Goal: Check status: Check status

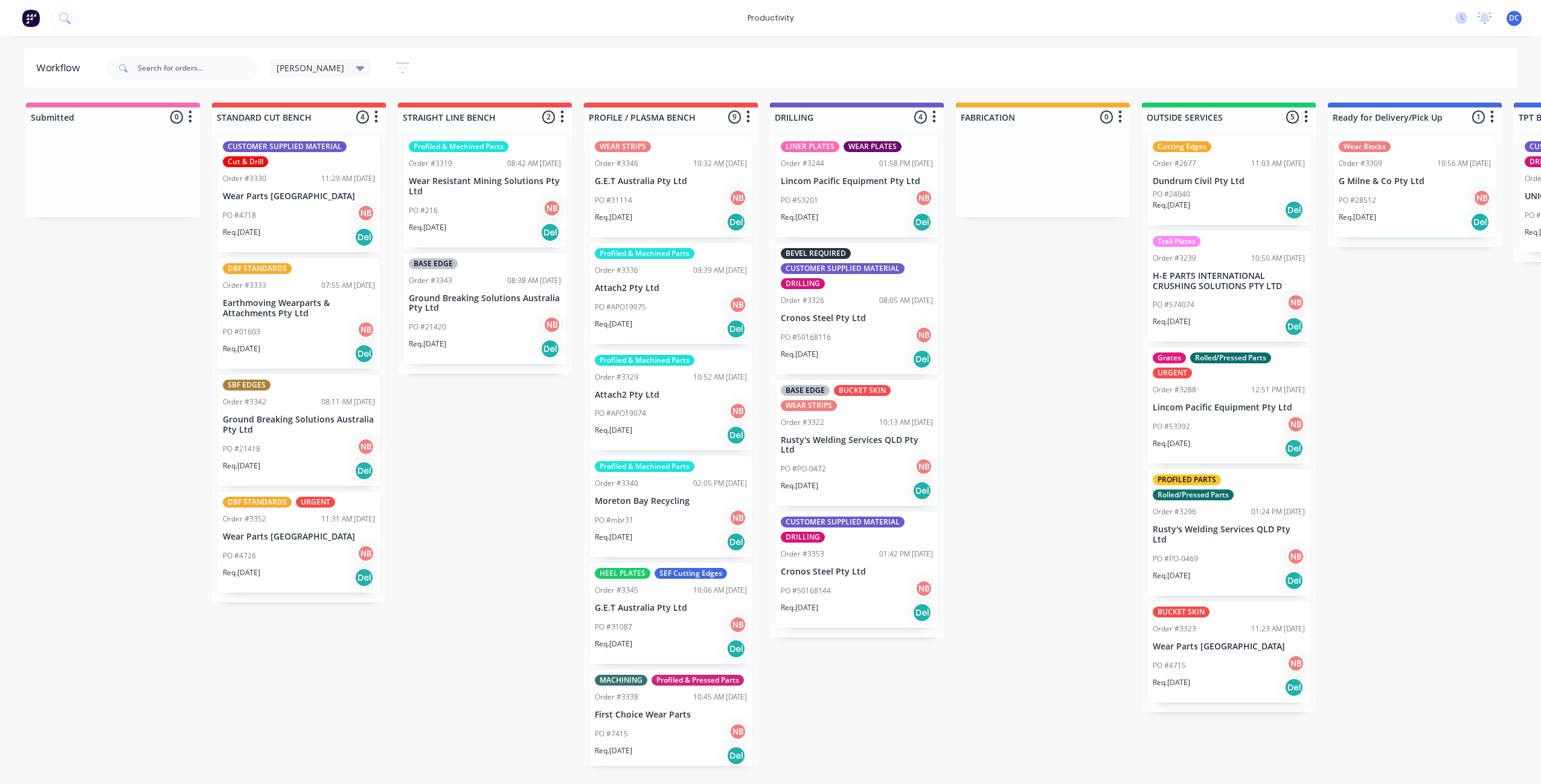
click at [396, 72] on icon "button" at bounding box center [402, 67] width 13 height 15
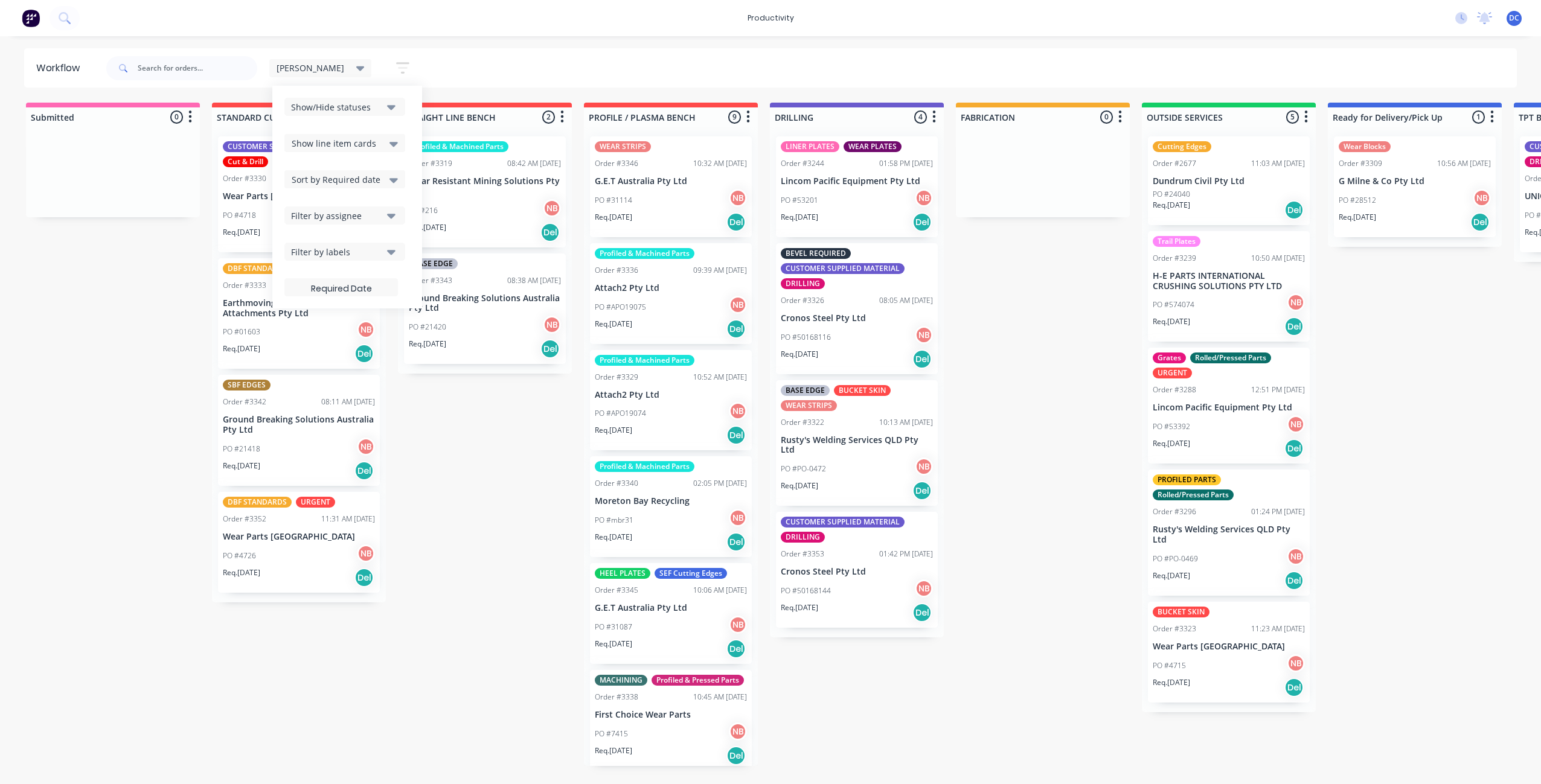
click at [339, 107] on div "Show/Hide statuses" at bounding box center [336, 107] width 91 height 13
click at [344, 108] on button "Show/Hide statuses" at bounding box center [345, 107] width 121 height 18
click at [329, 250] on div "Filter by labels" at bounding box center [336, 252] width 91 height 13
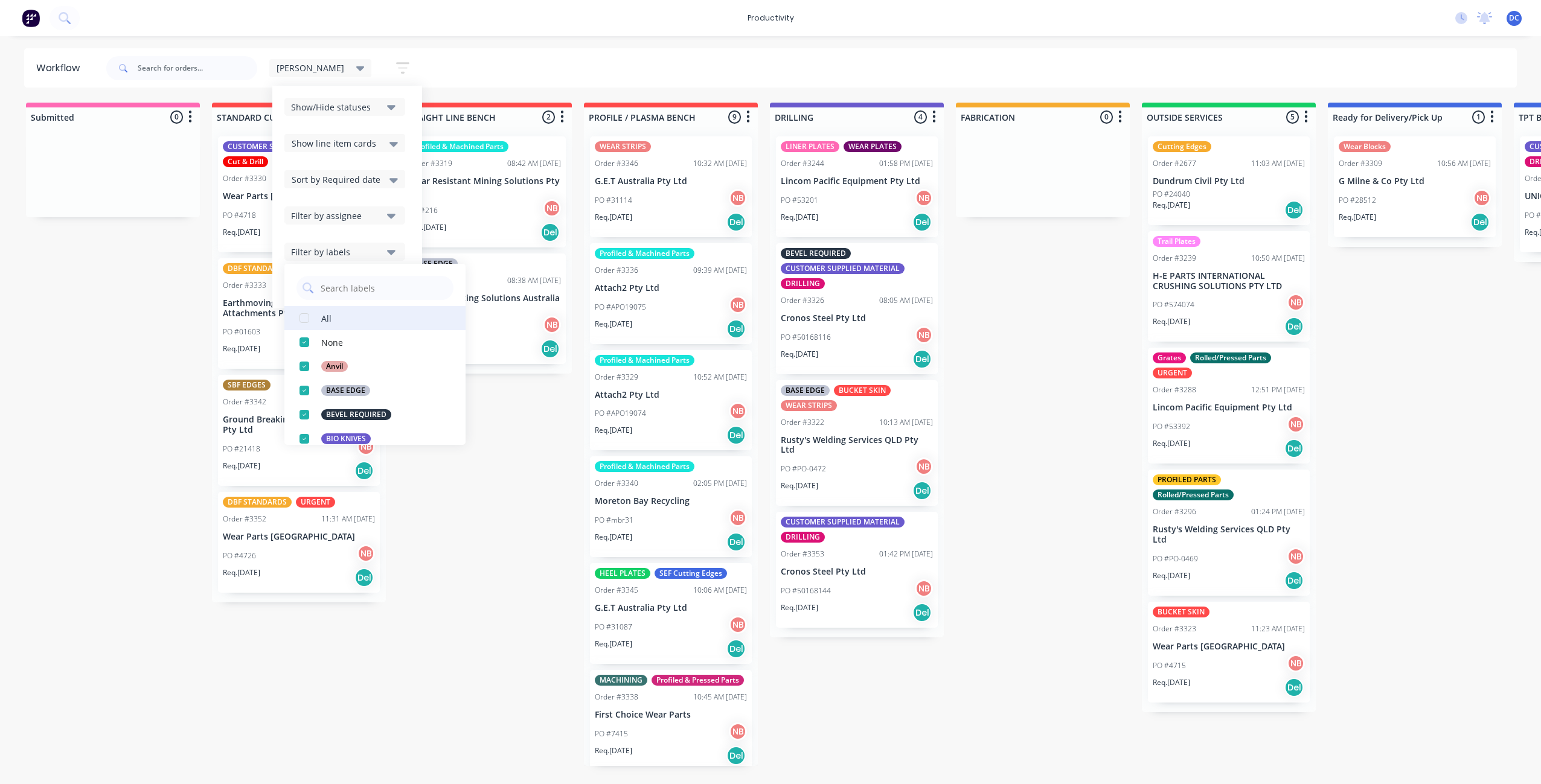
click at [323, 318] on button "All" at bounding box center [375, 318] width 181 height 24
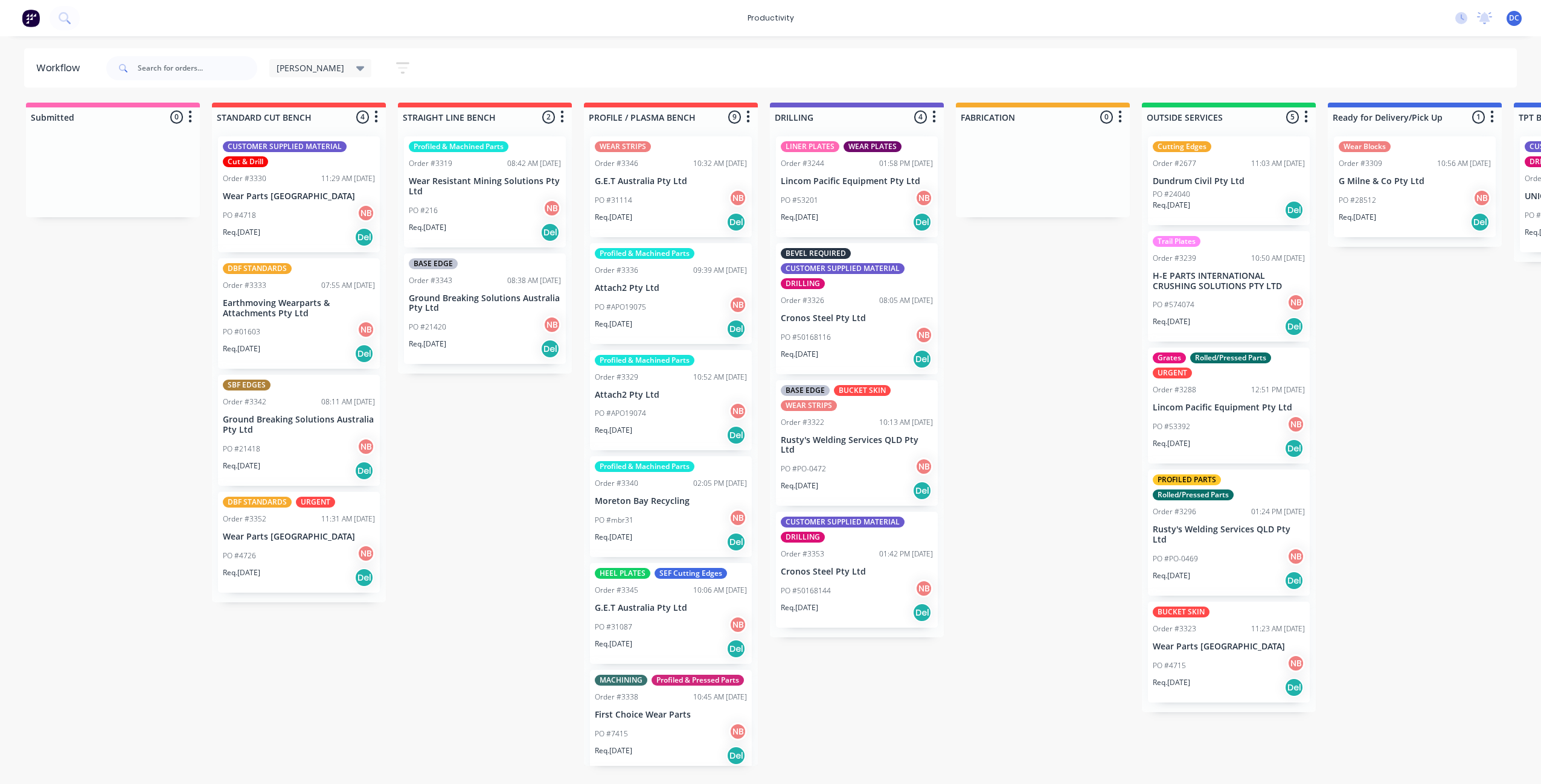
click at [405, 506] on div "Submitted 0 Sort By Created date Required date Order number Customer name Most …" at bounding box center [998, 434] width 2014 height 663
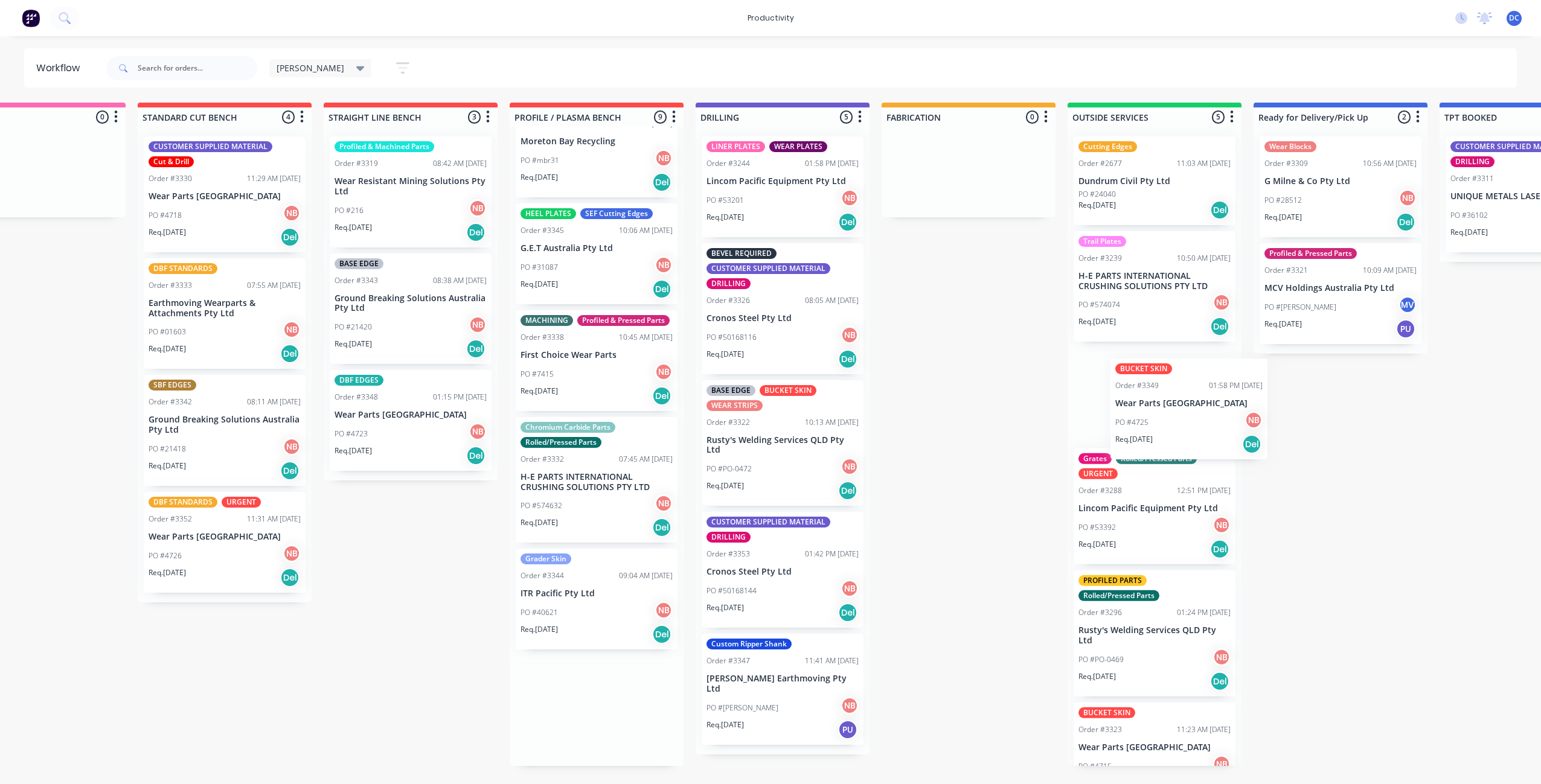
scroll to position [0, 77]
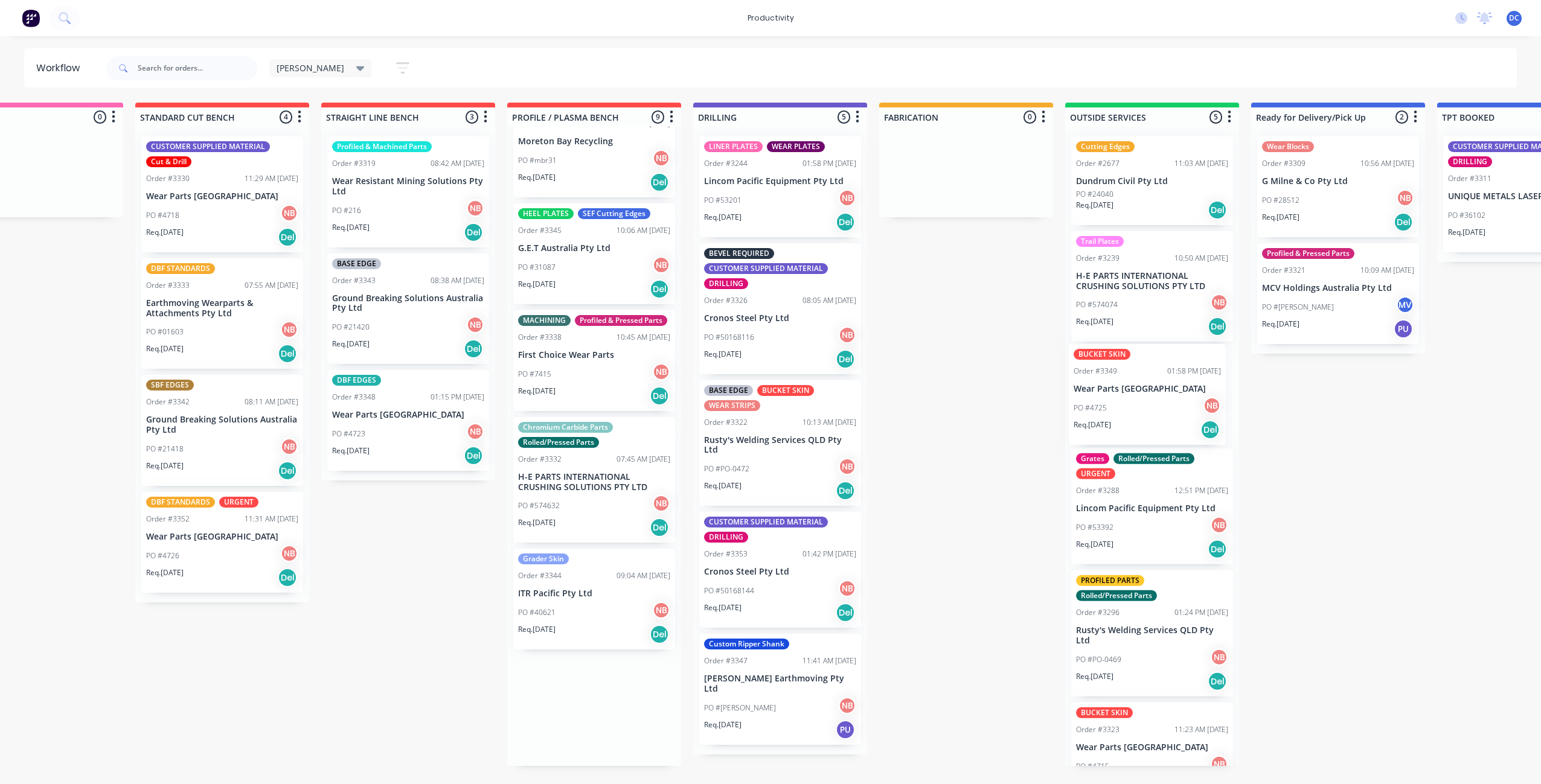
drag, startPoint x: 703, startPoint y: 705, endPoint x: 1183, endPoint y: 382, distance: 578.6
click at [1183, 382] on div "Submitted 0 Sort By Created date Required date Order number Customer name Most …" at bounding box center [921, 434] width 2014 height 663
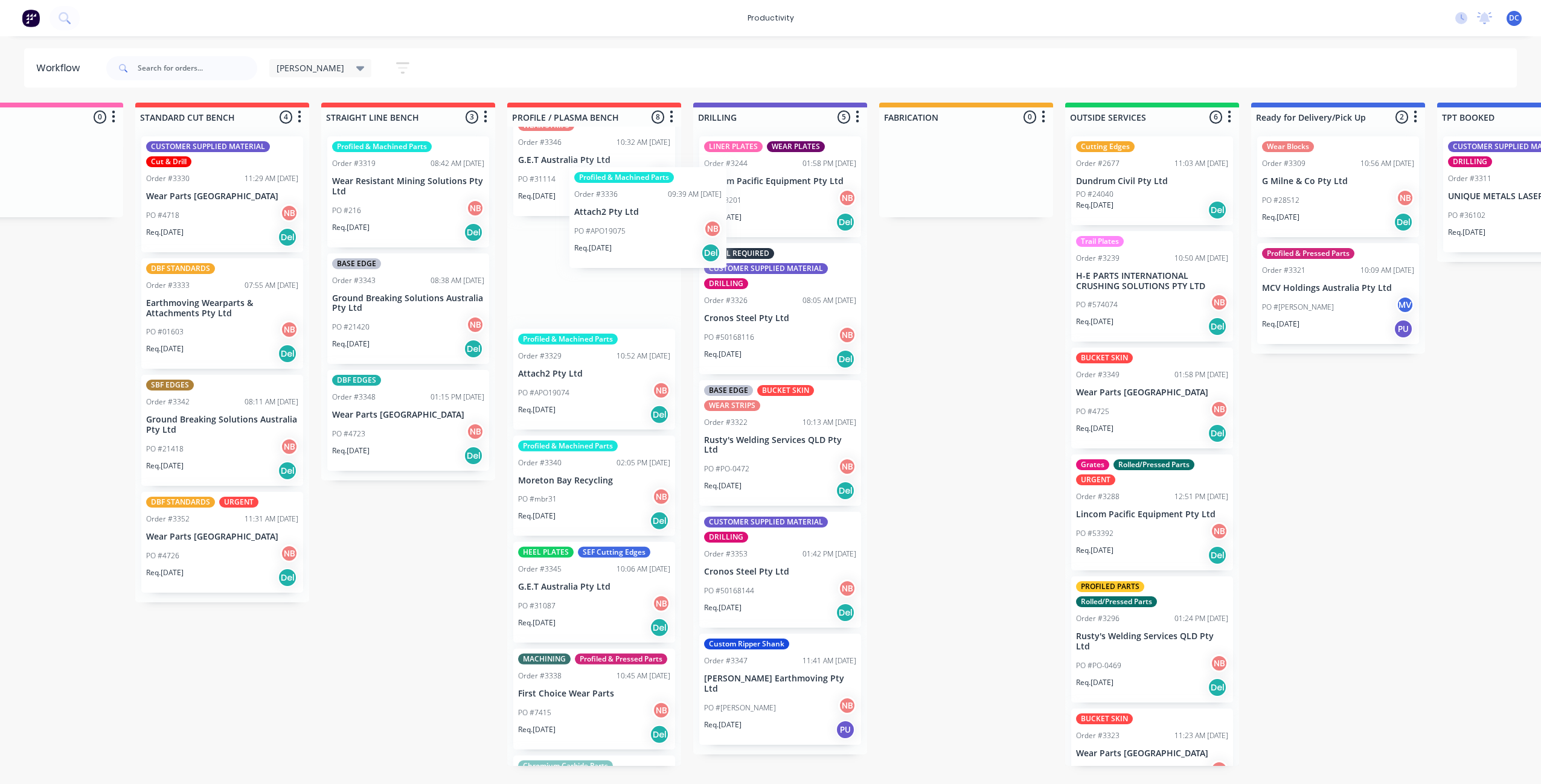
scroll to position [13, 0]
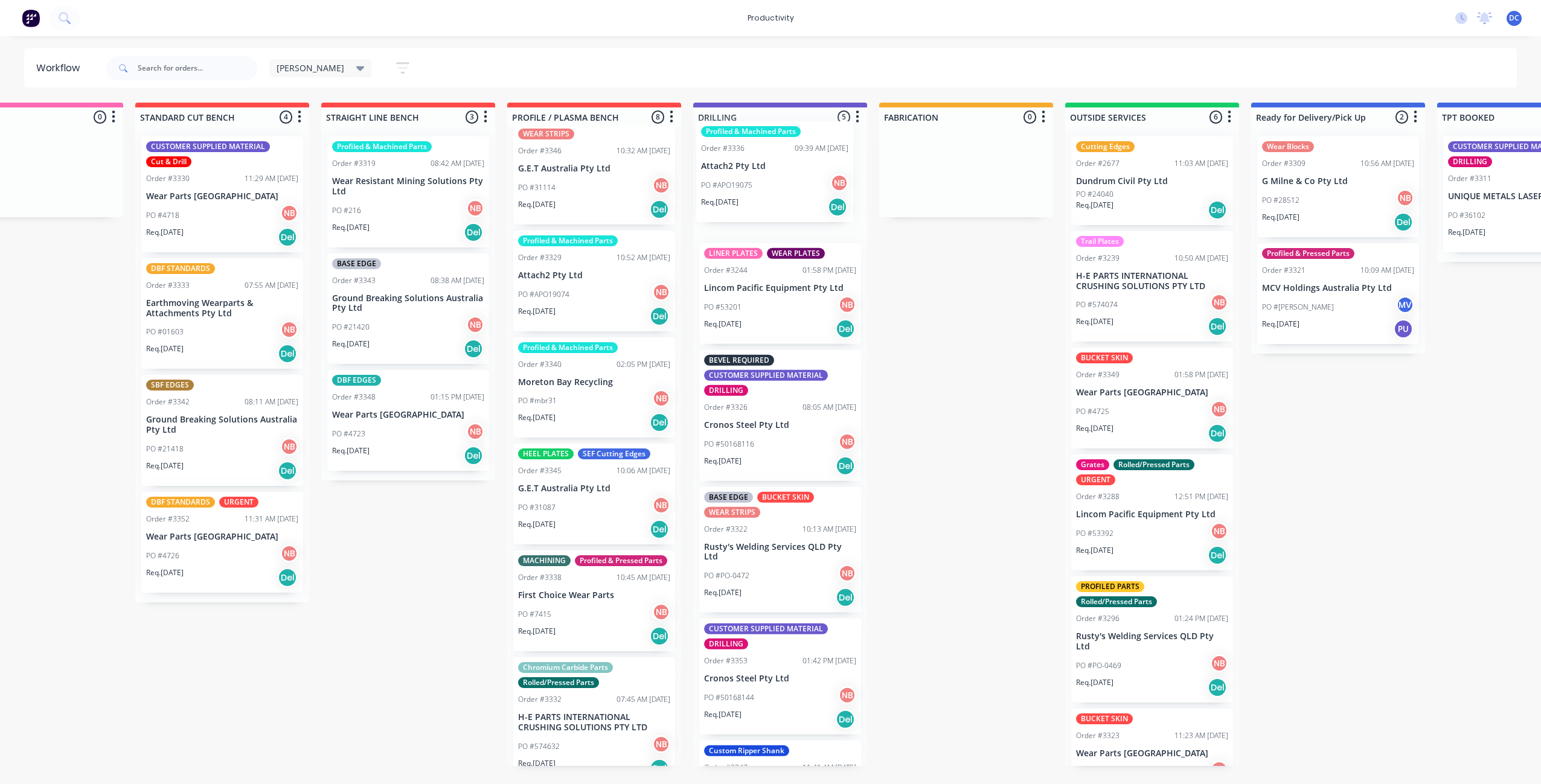
drag, startPoint x: 611, startPoint y: 271, endPoint x: 797, endPoint y: 187, distance: 204.1
click at [797, 187] on div "Submitted 0 Sort By Created date Required date Order number Customer name Most …" at bounding box center [921, 434] width 2014 height 663
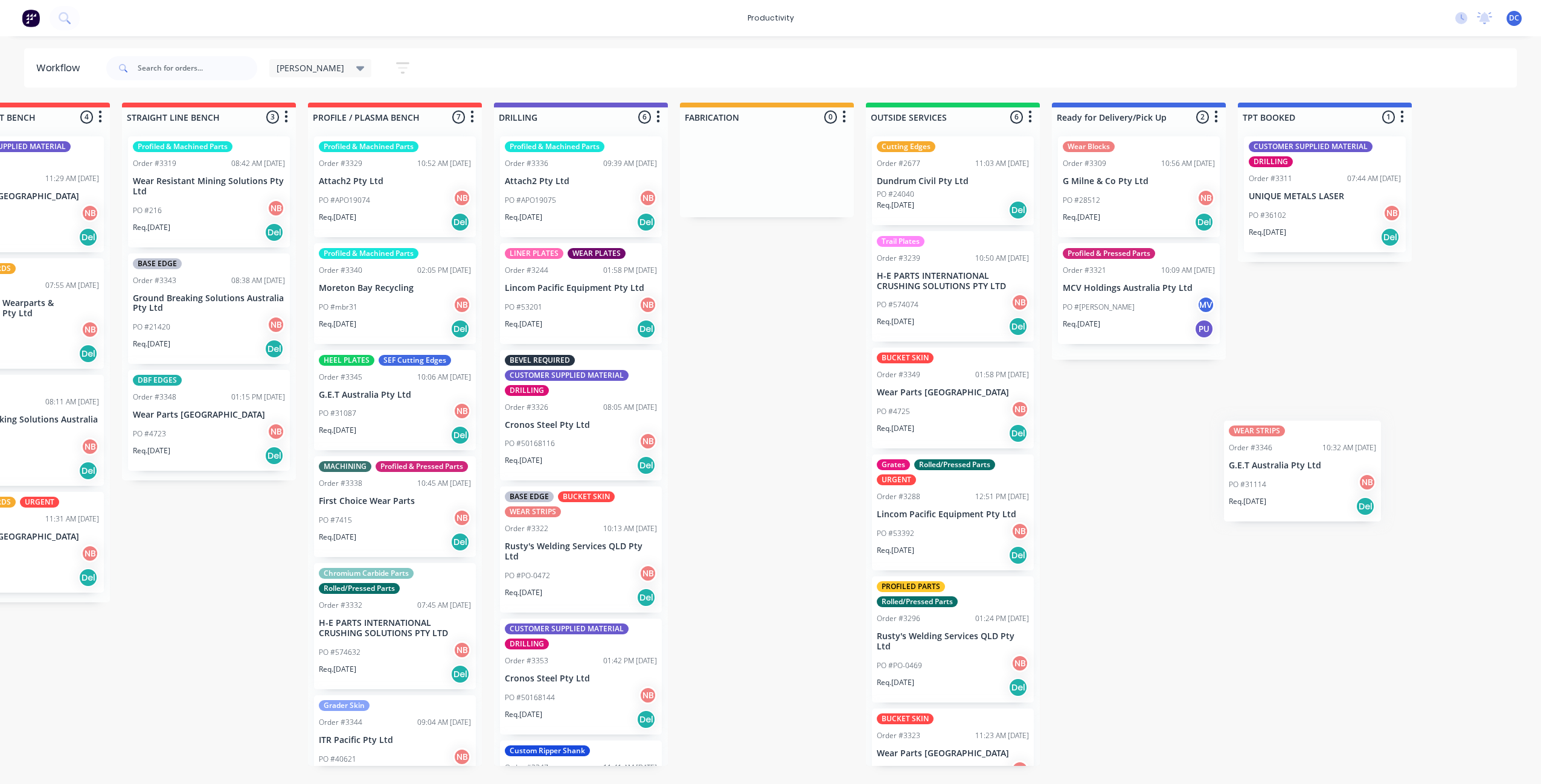
scroll to position [0, 326]
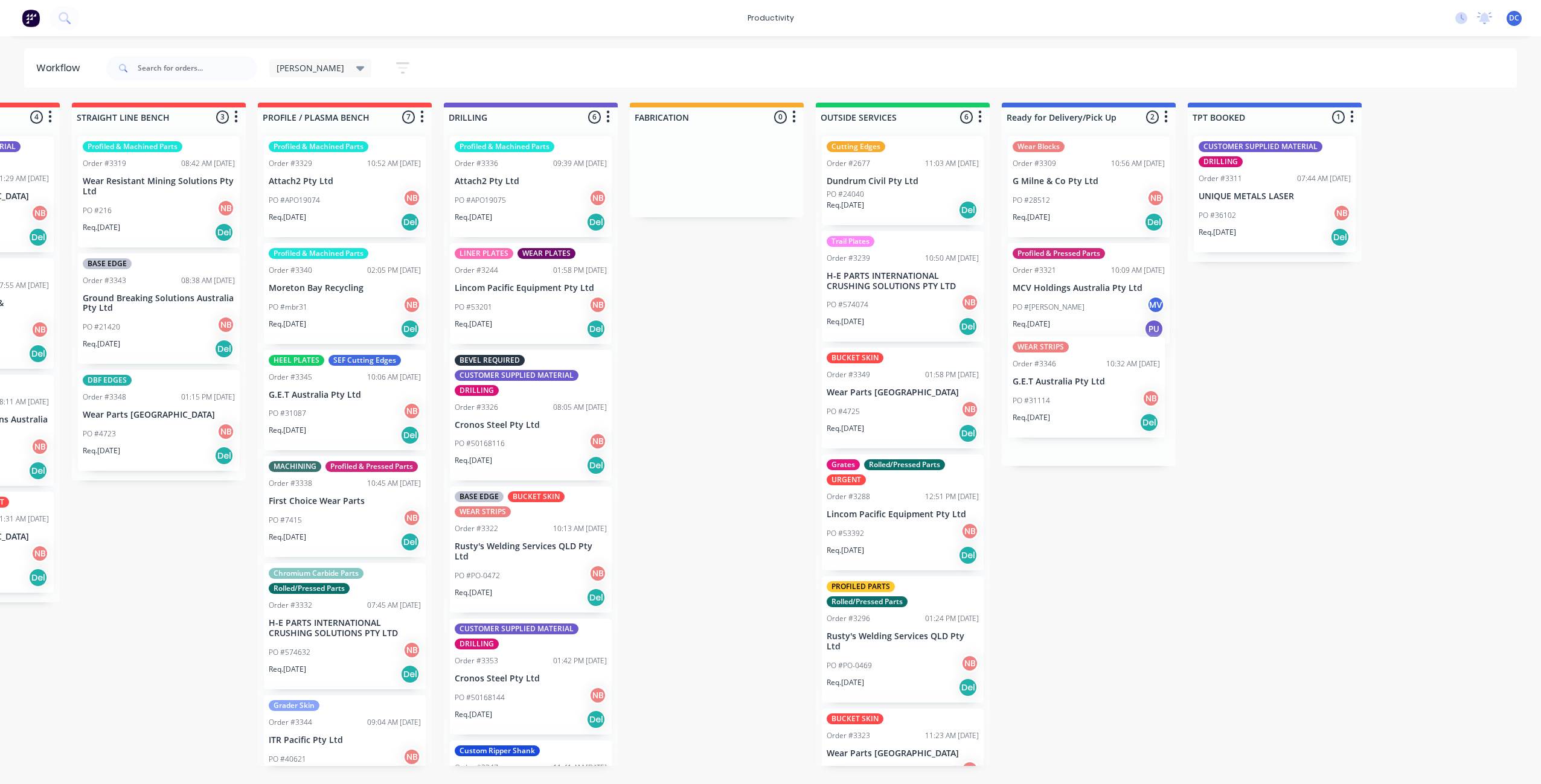
drag, startPoint x: 582, startPoint y: 218, endPoint x: 1080, endPoint y: 419, distance: 537.0
click at [1080, 419] on div "Submitted 0 Sort By Created date Required date Order number Customer name Most …" at bounding box center [672, 434] width 2014 height 663
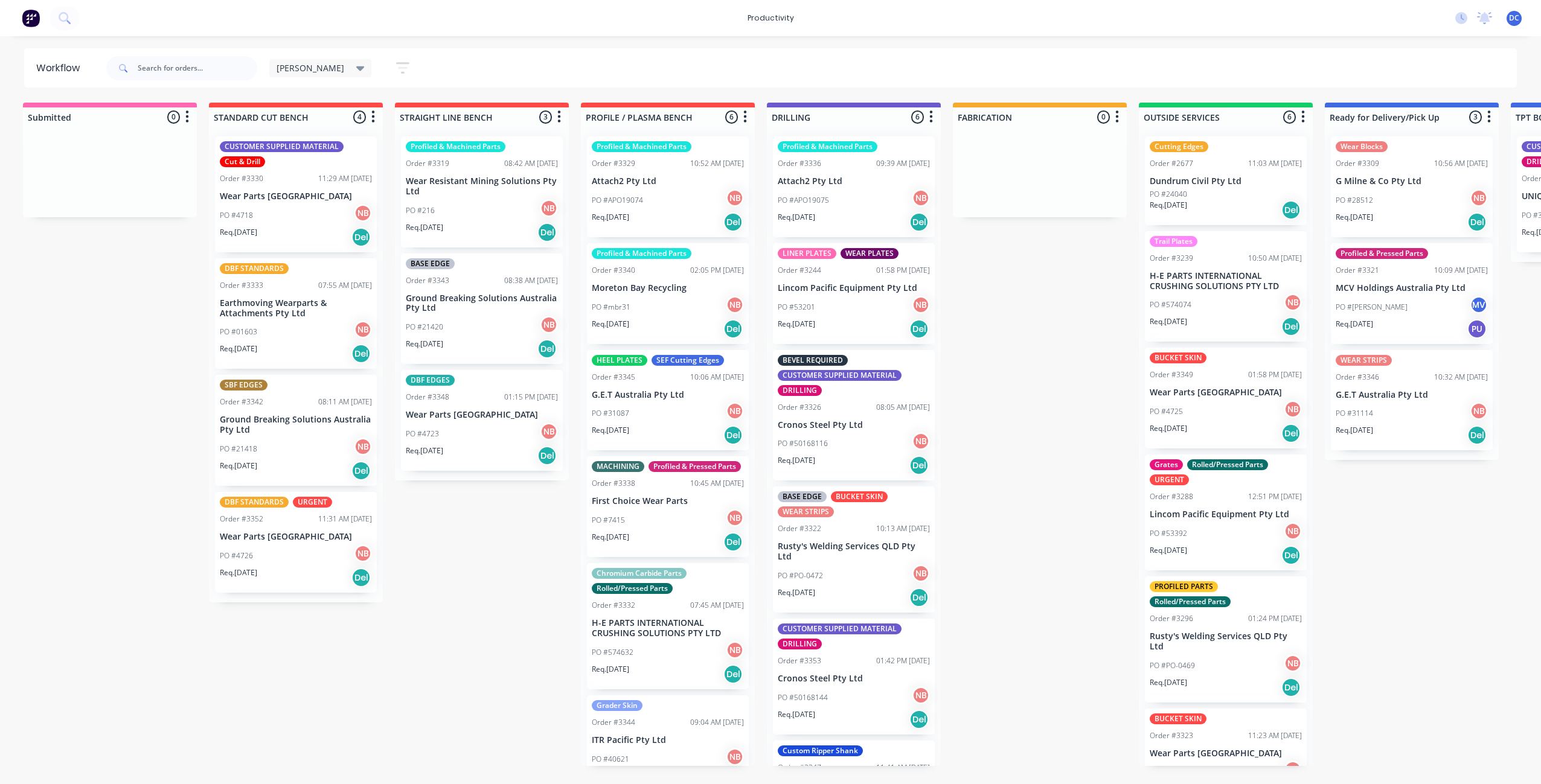
scroll to position [0, 0]
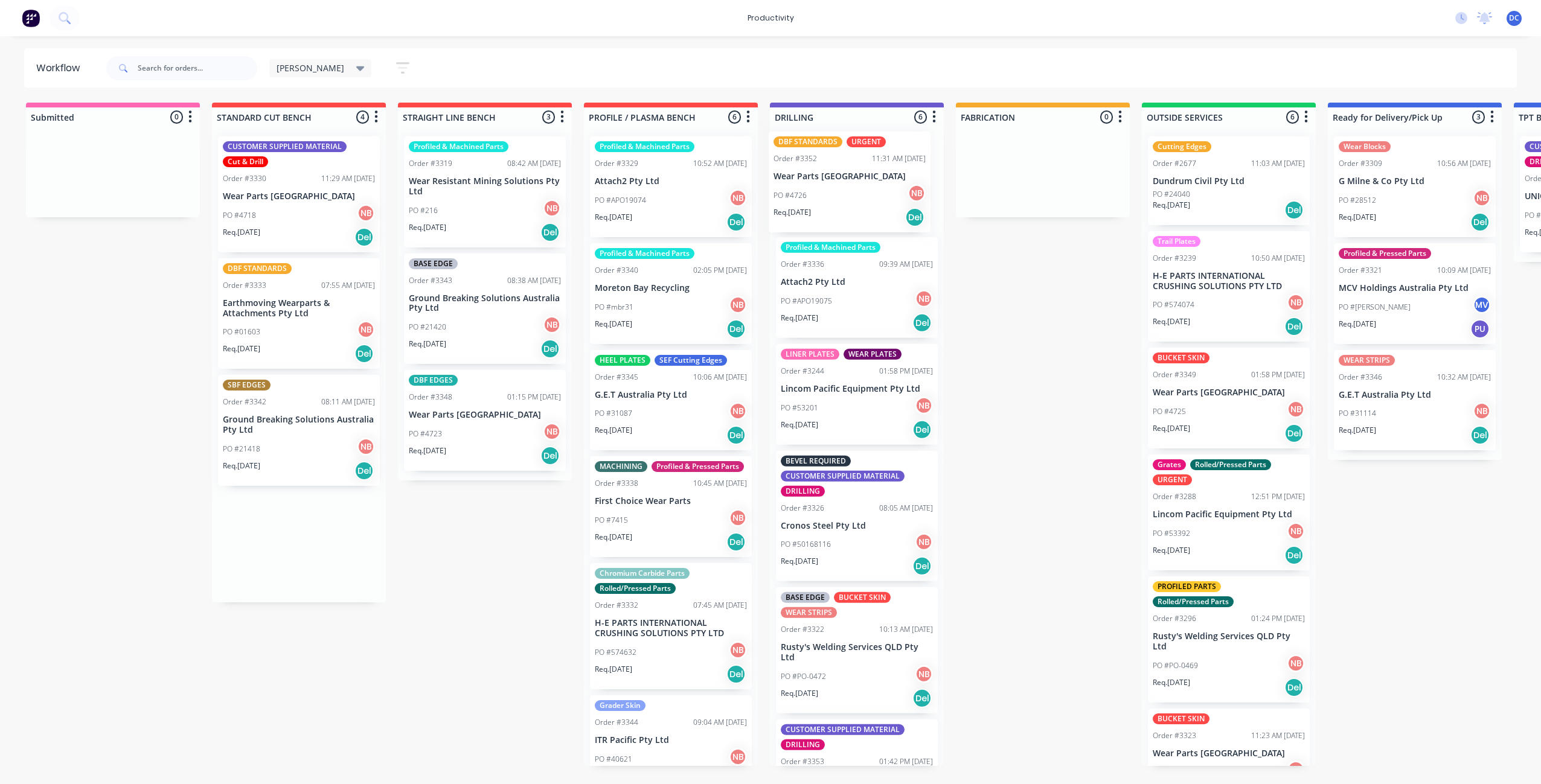
drag, startPoint x: 311, startPoint y: 582, endPoint x: 870, endPoint y: 221, distance: 665.4
click at [870, 221] on div "Submitted 0 Sort By Created date Required date Order number Customer name Most …" at bounding box center [998, 434] width 2014 height 663
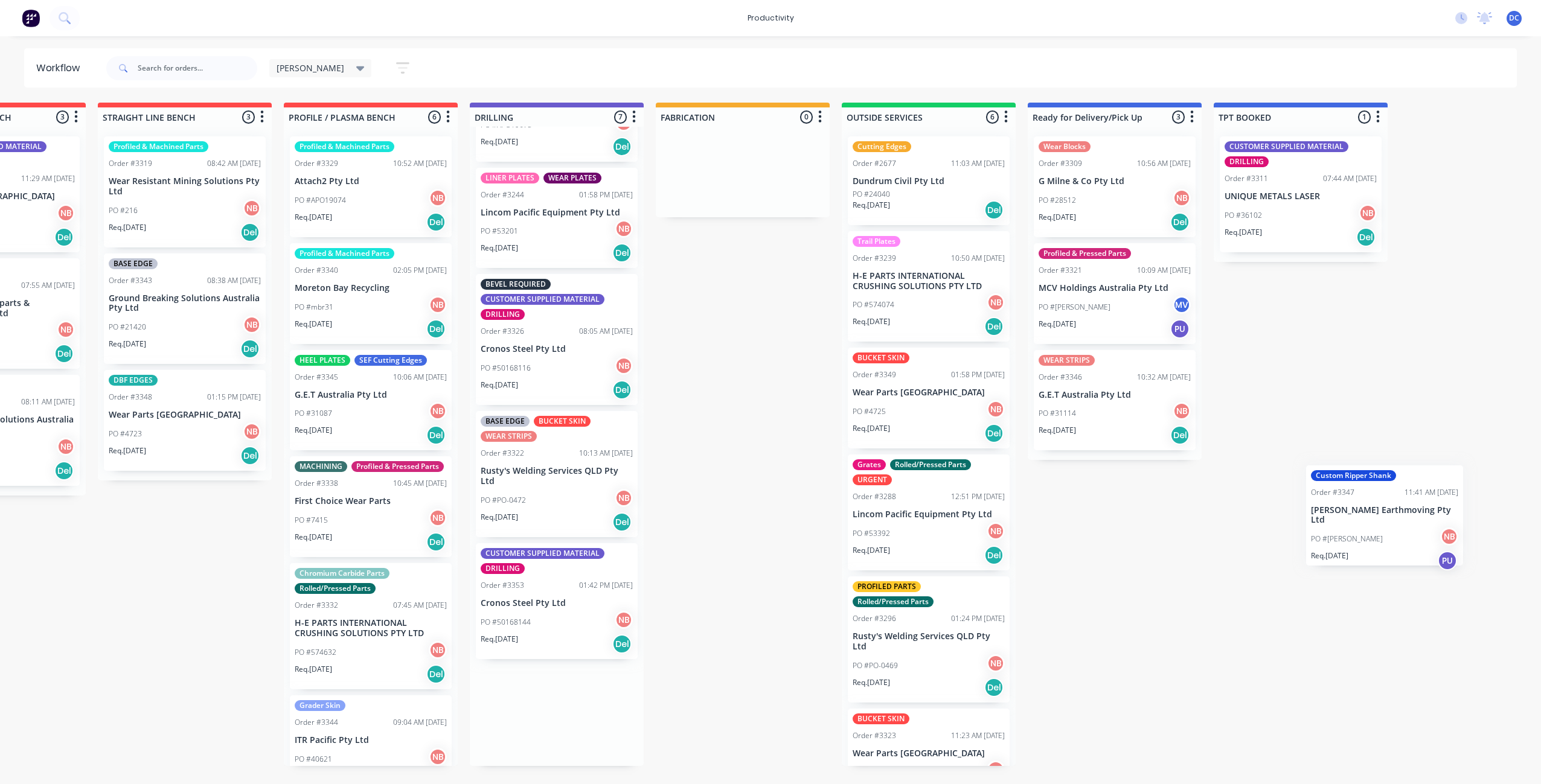
scroll to position [0, 430]
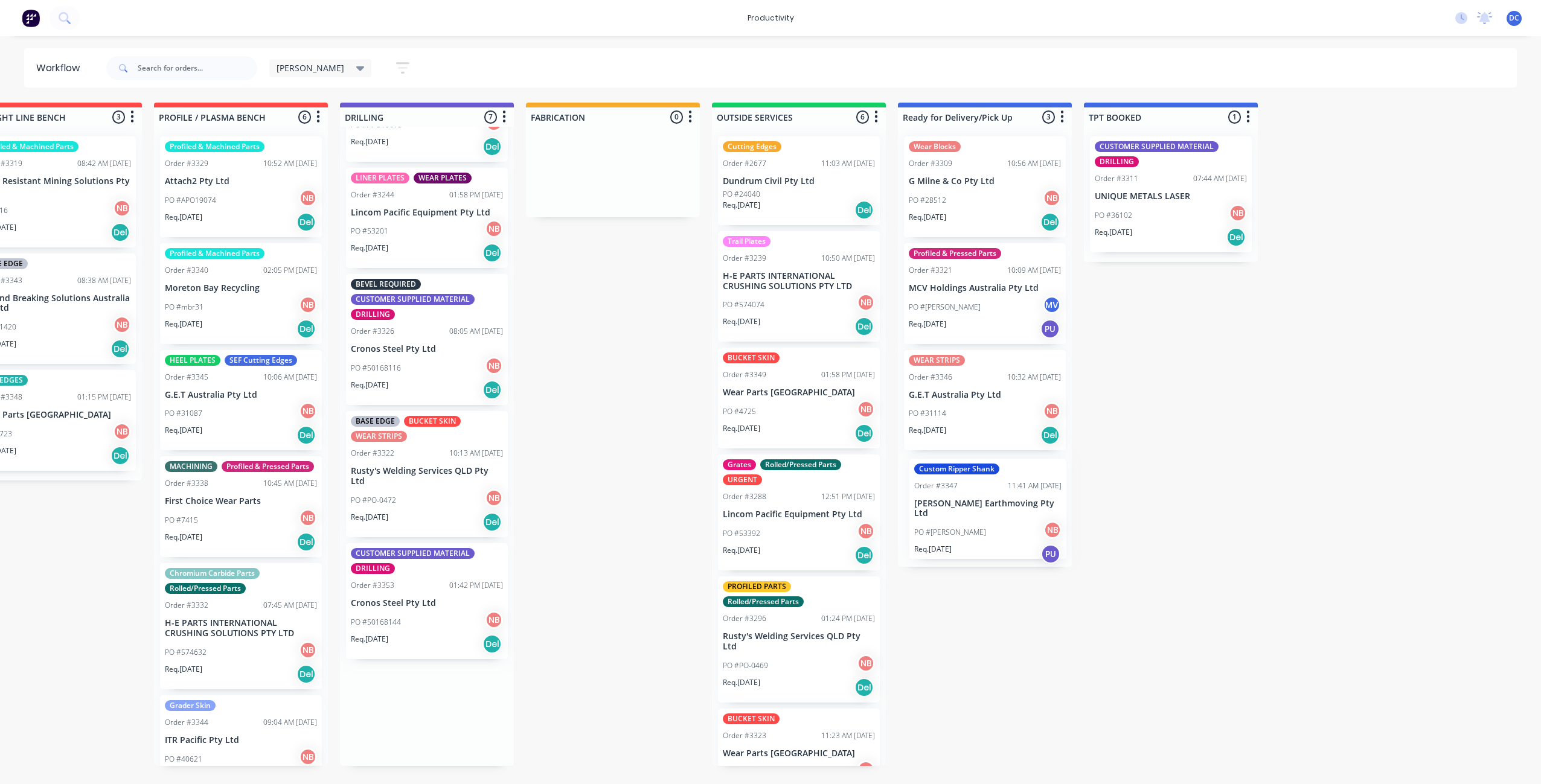
drag, startPoint x: 883, startPoint y: 750, endPoint x: 1017, endPoint y: 532, distance: 255.9
click at [1017, 532] on div "Submitted 0 Sort By Created date Required date Order number Customer name Most …" at bounding box center [568, 434] width 2014 height 663
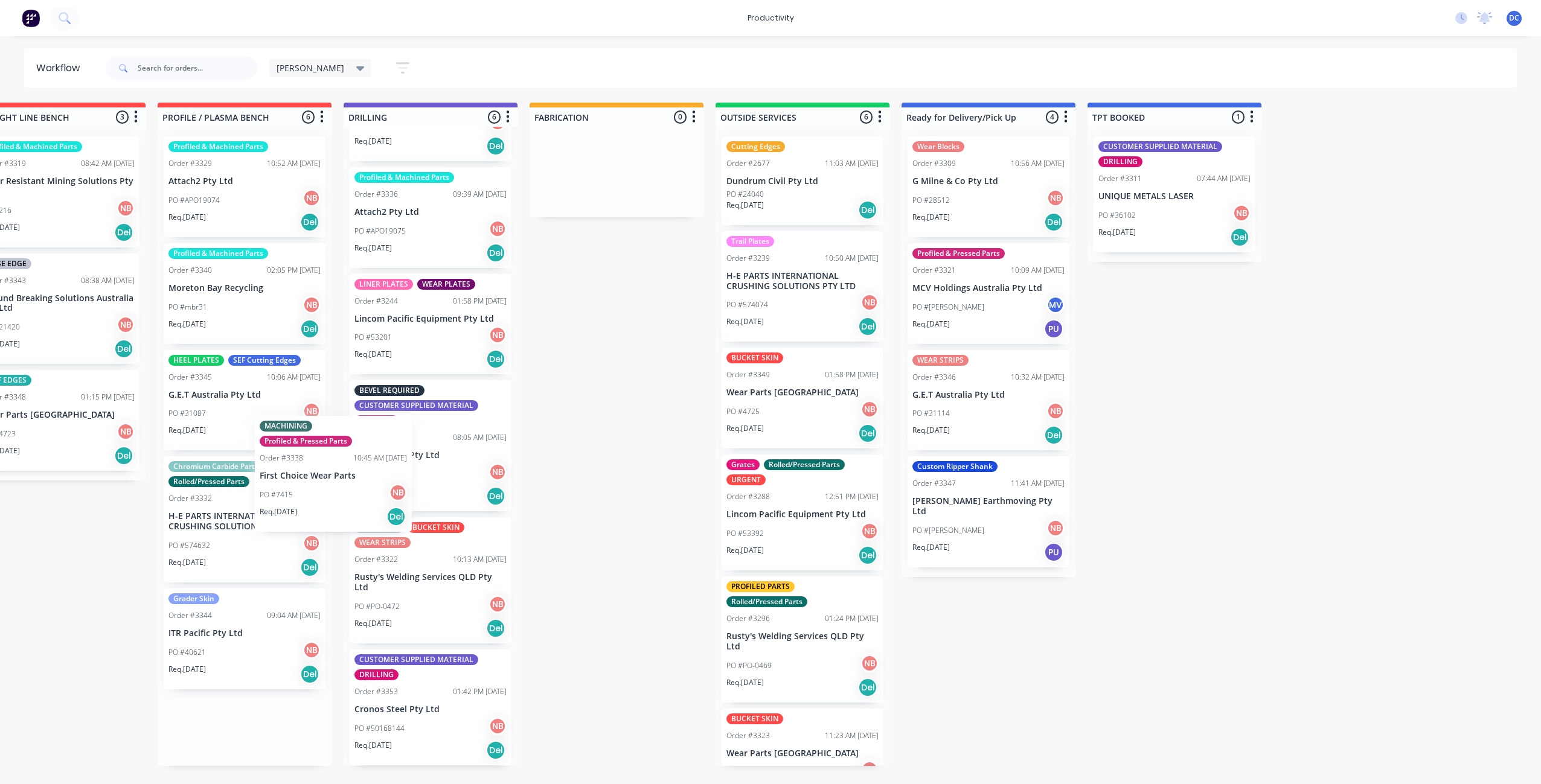
scroll to position [0, 421]
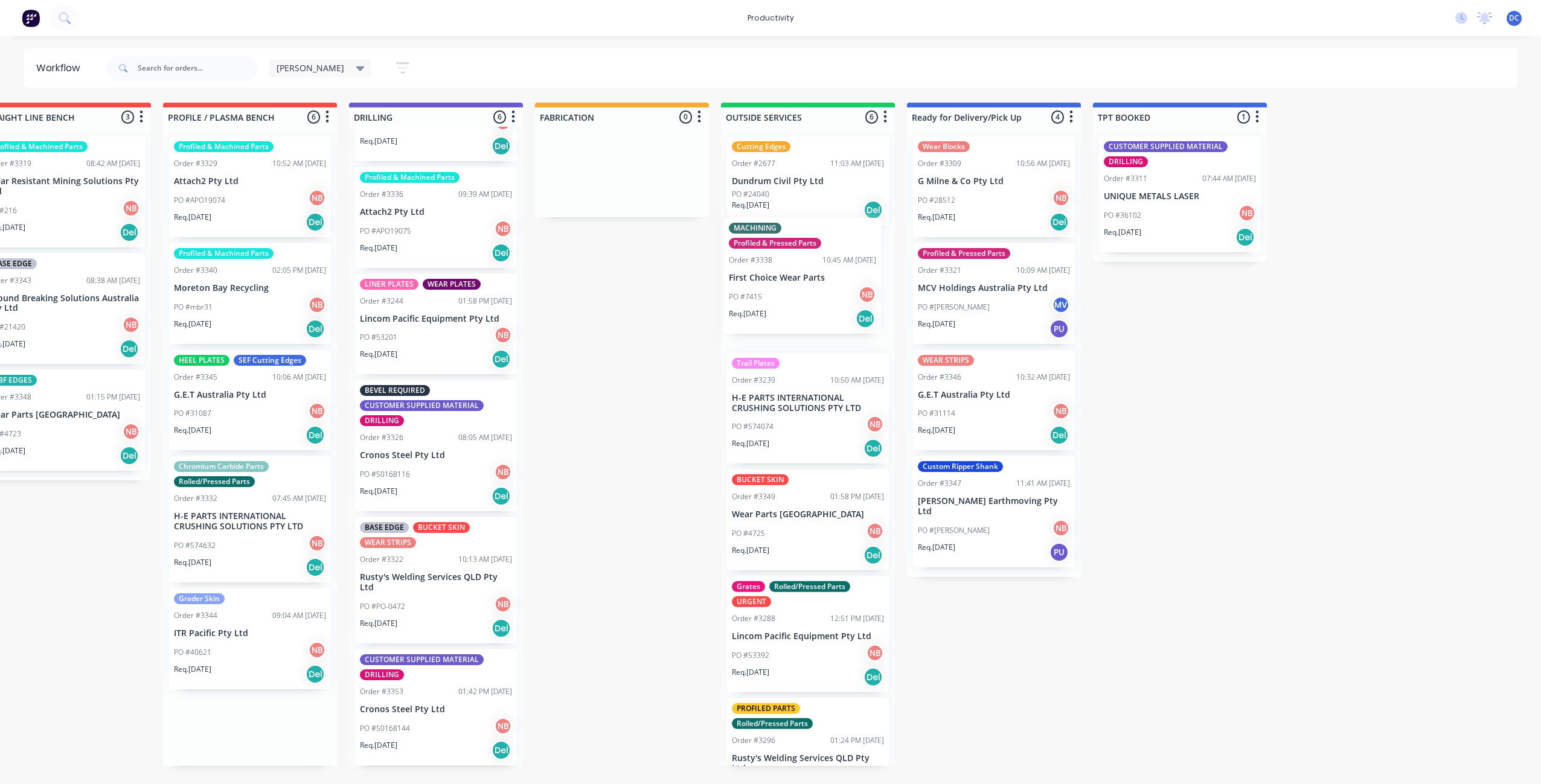
drag, startPoint x: 235, startPoint y: 560, endPoint x: 805, endPoint y: 319, distance: 618.9
click at [805, 319] on div "Submitted 0 Sort By Created date Required date Order number Customer name Most …" at bounding box center [577, 434] width 2014 height 663
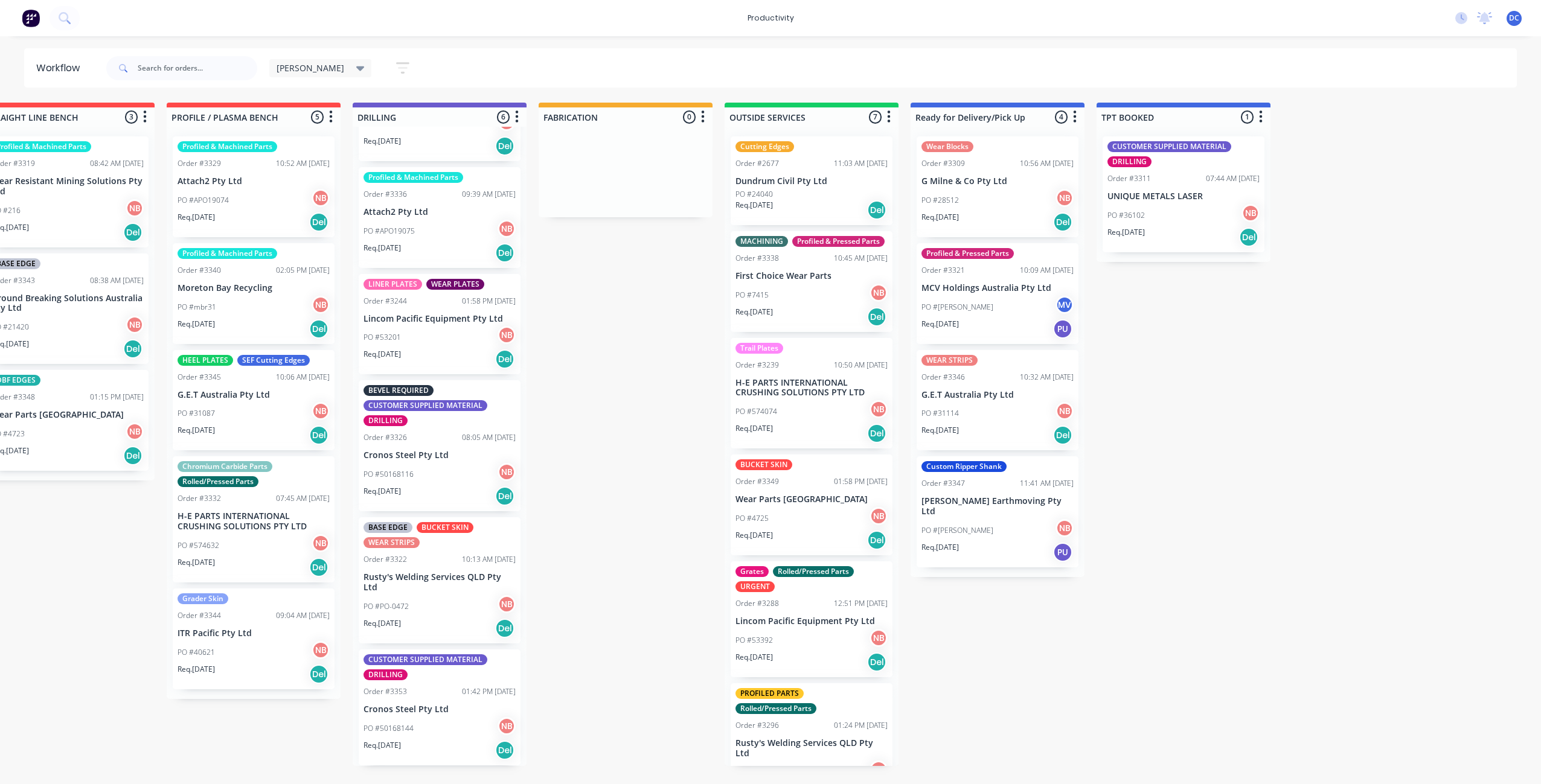
scroll to position [0, 411]
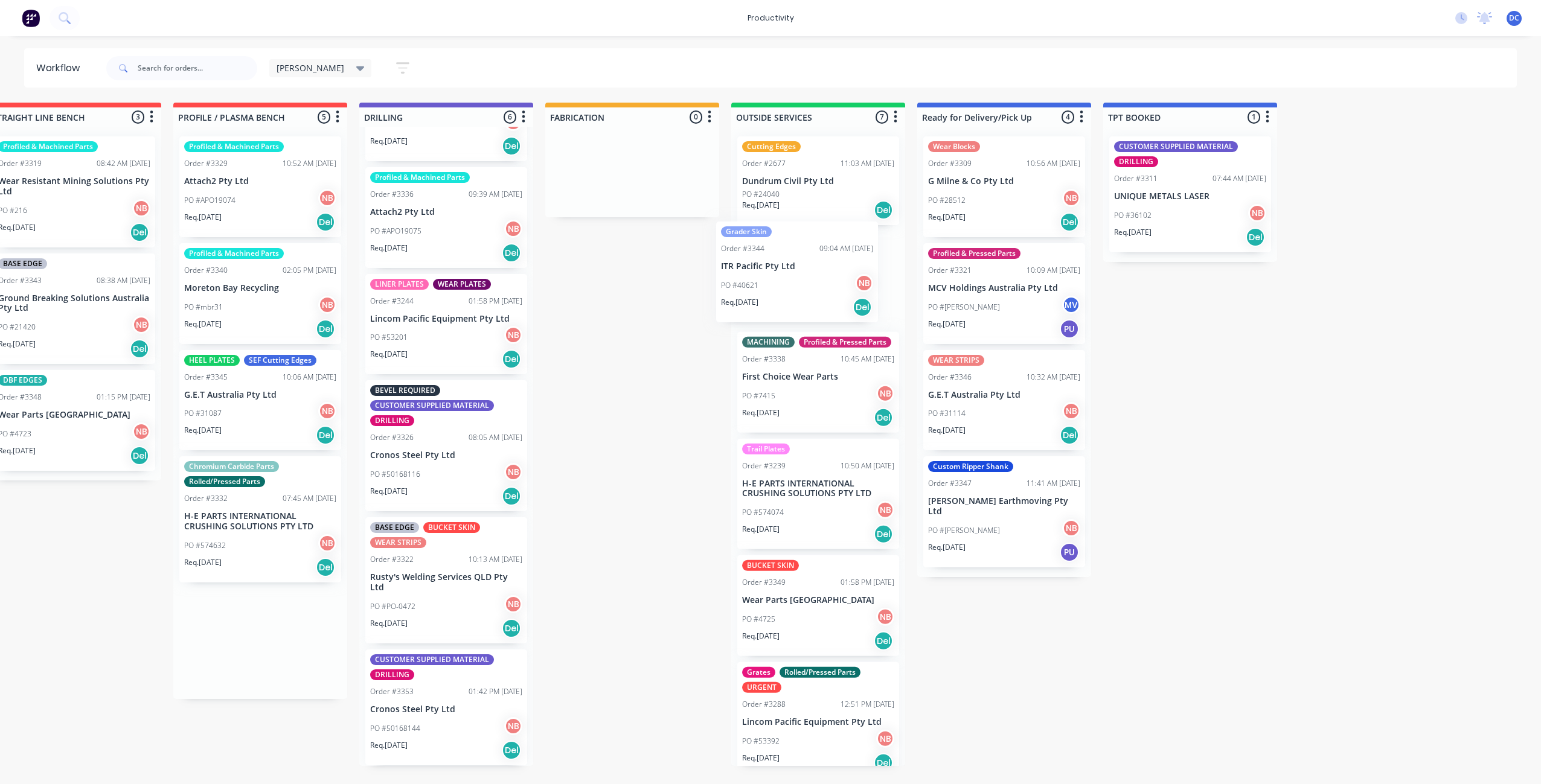
drag, startPoint x: 213, startPoint y: 675, endPoint x: 765, endPoint y: 306, distance: 664.0
click at [765, 306] on div "Submitted 0 Sort By Created date Required date Order number Customer name Most …" at bounding box center [587, 434] width 2014 height 663
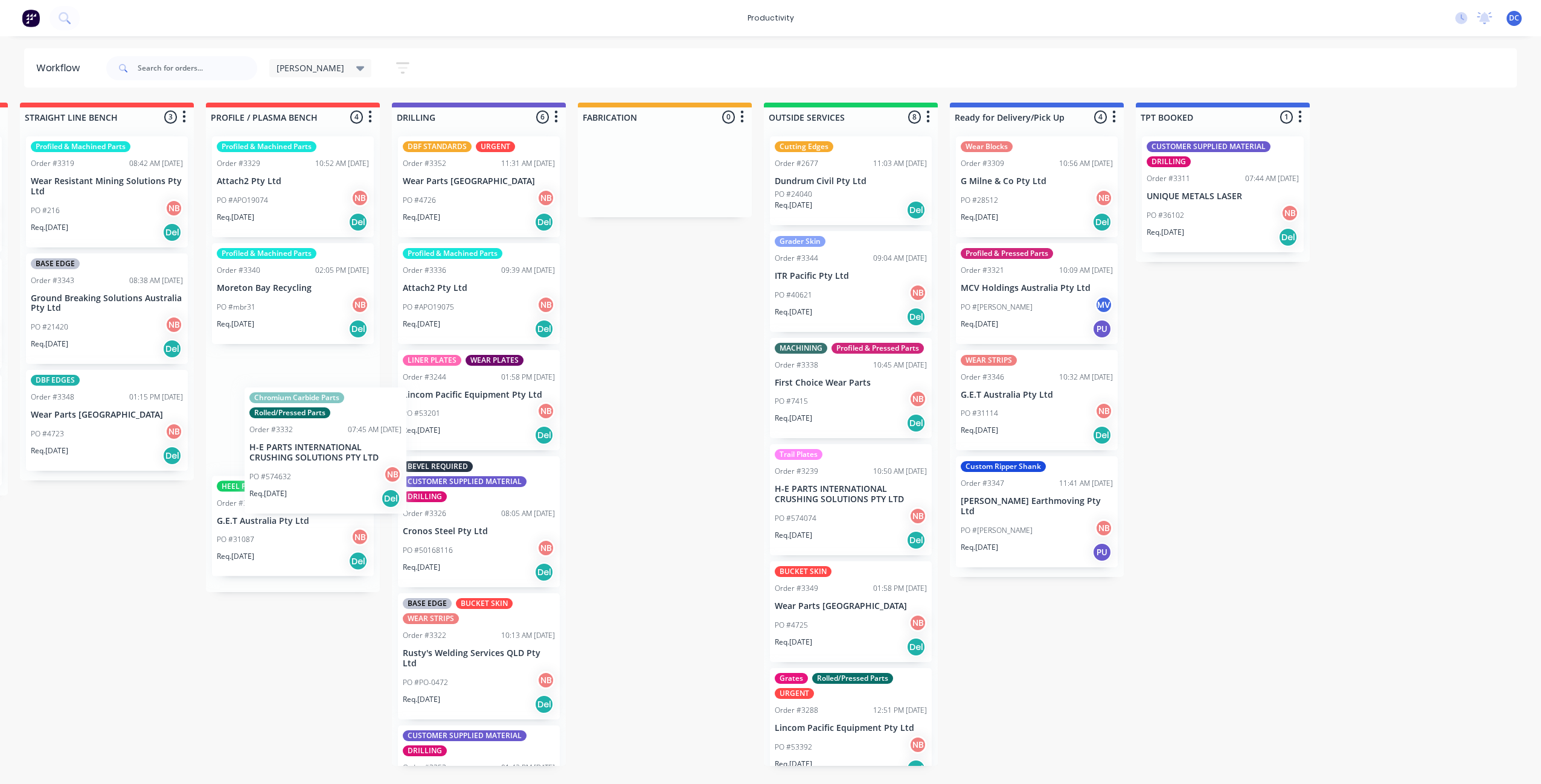
scroll to position [0, 376]
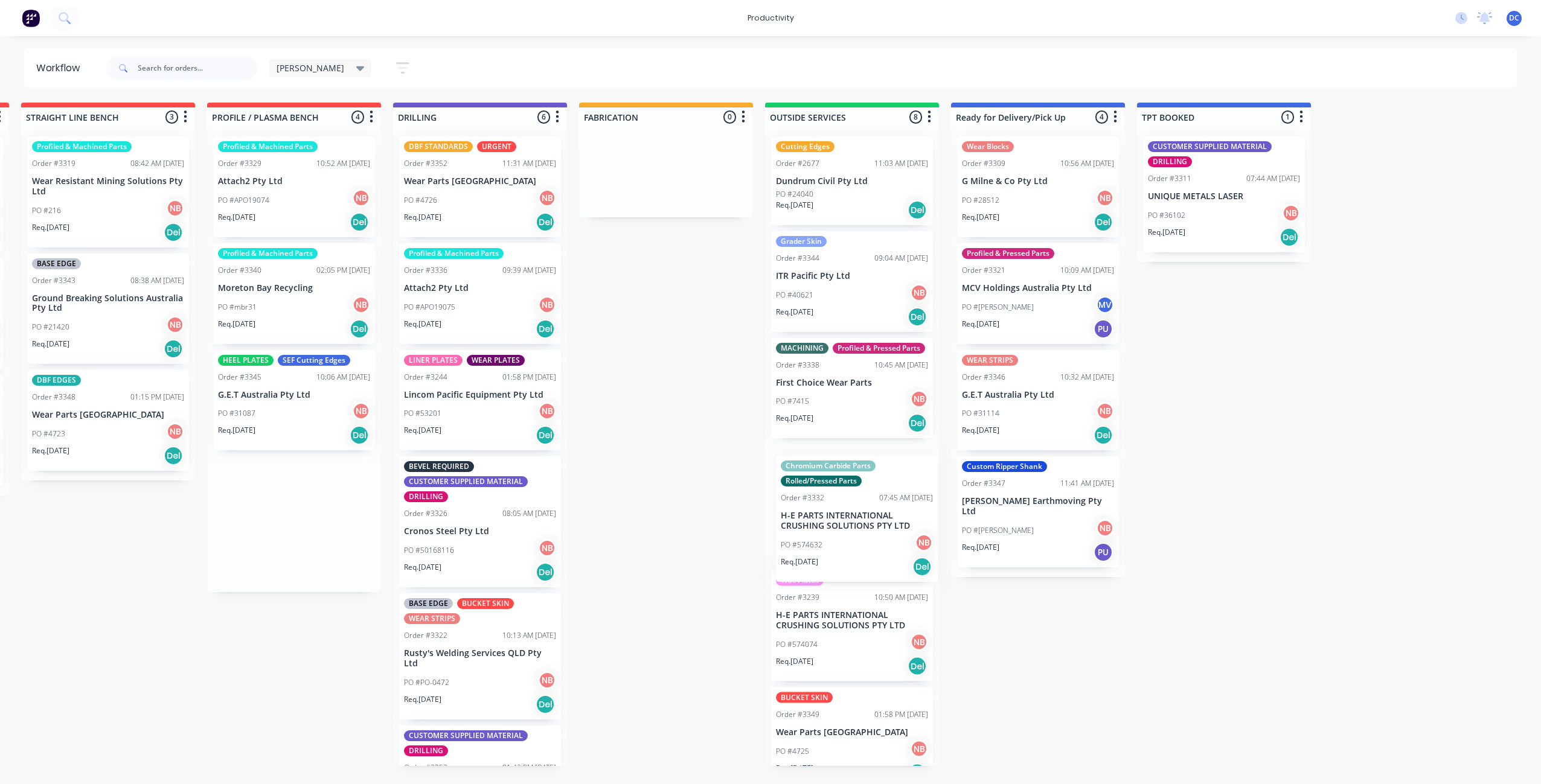
drag, startPoint x: 280, startPoint y: 530, endPoint x: 878, endPoint y: 528, distance: 598.0
click at [878, 528] on div "Submitted 0 Sort By Created date Required date Order number Customer name Most …" at bounding box center [621, 434] width 2014 height 663
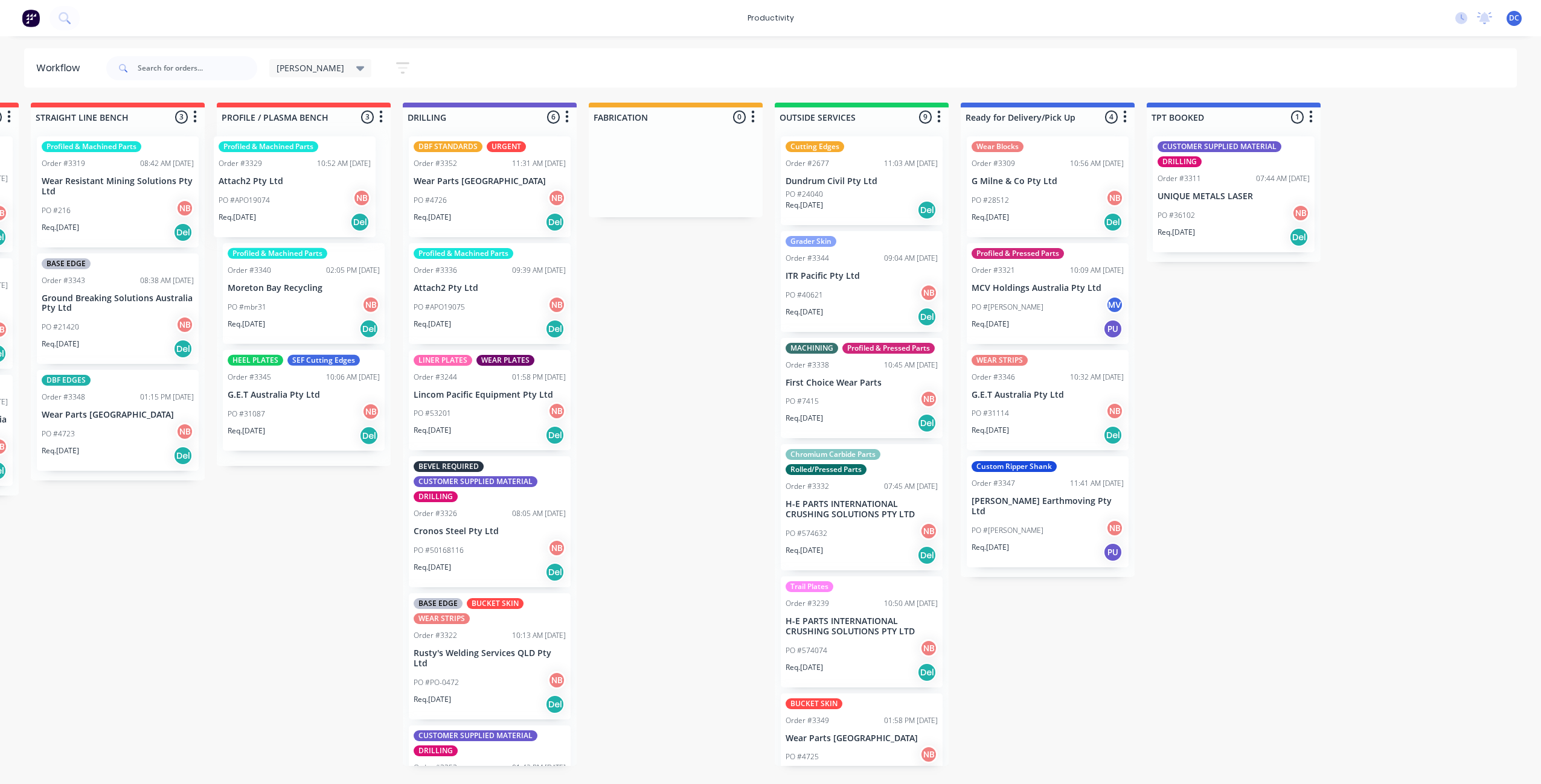
scroll to position [0, 363]
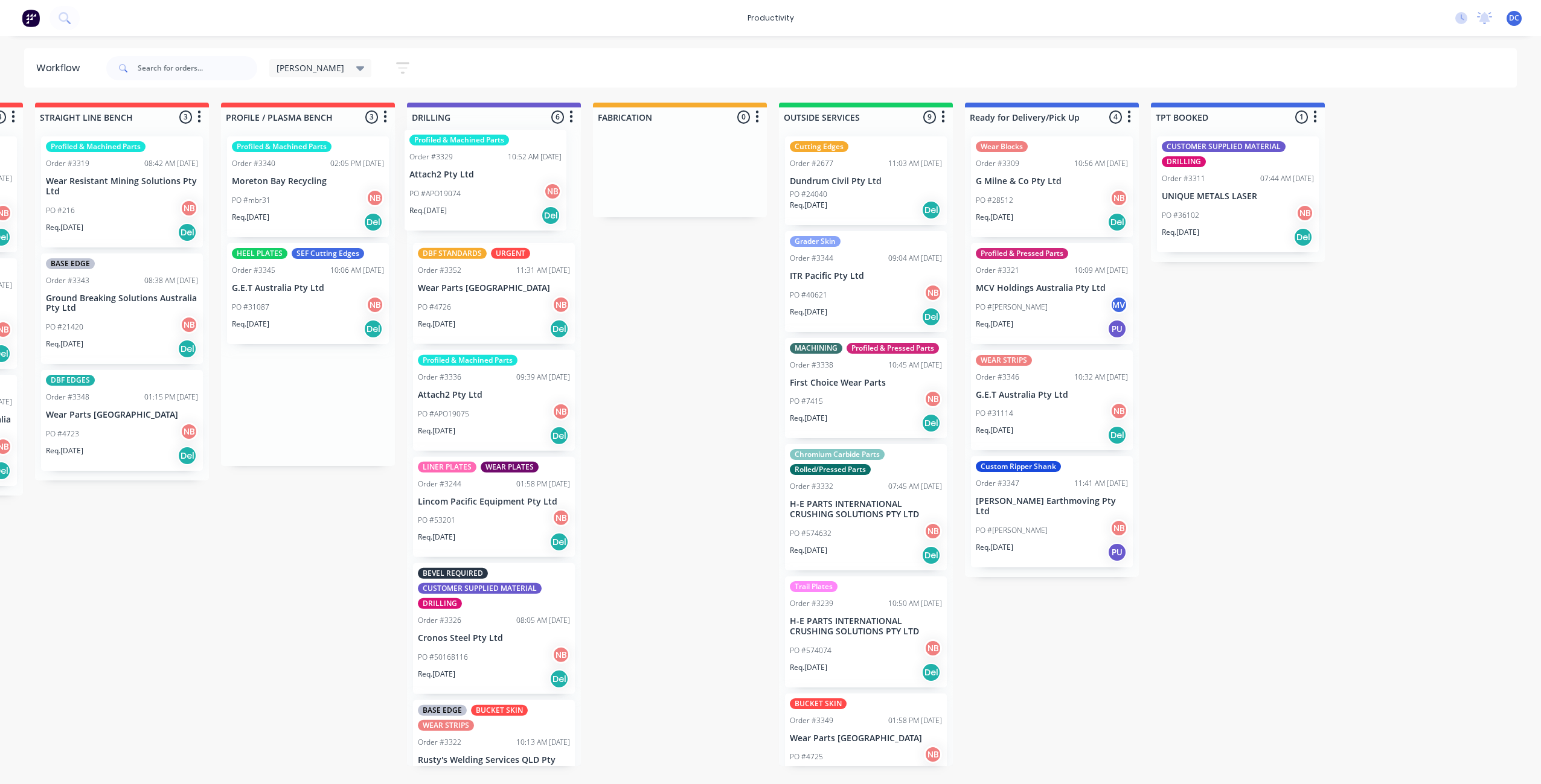
drag, startPoint x: 263, startPoint y: 198, endPoint x: 456, endPoint y: 186, distance: 193.4
click at [456, 187] on div "Submitted 0 Sort By Created date Required date Order number Customer name Most …" at bounding box center [635, 434] width 2014 height 663
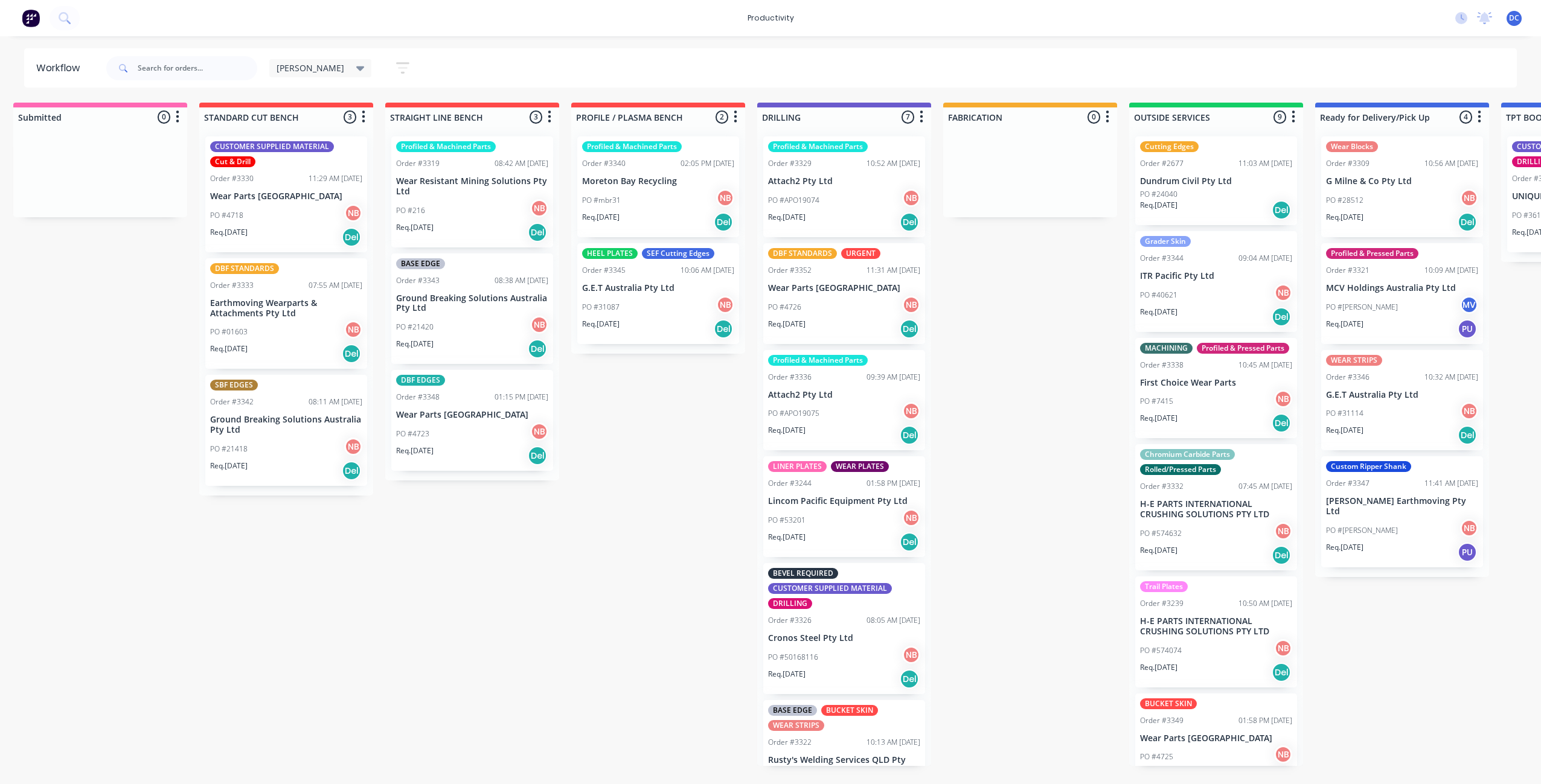
scroll to position [0, 6]
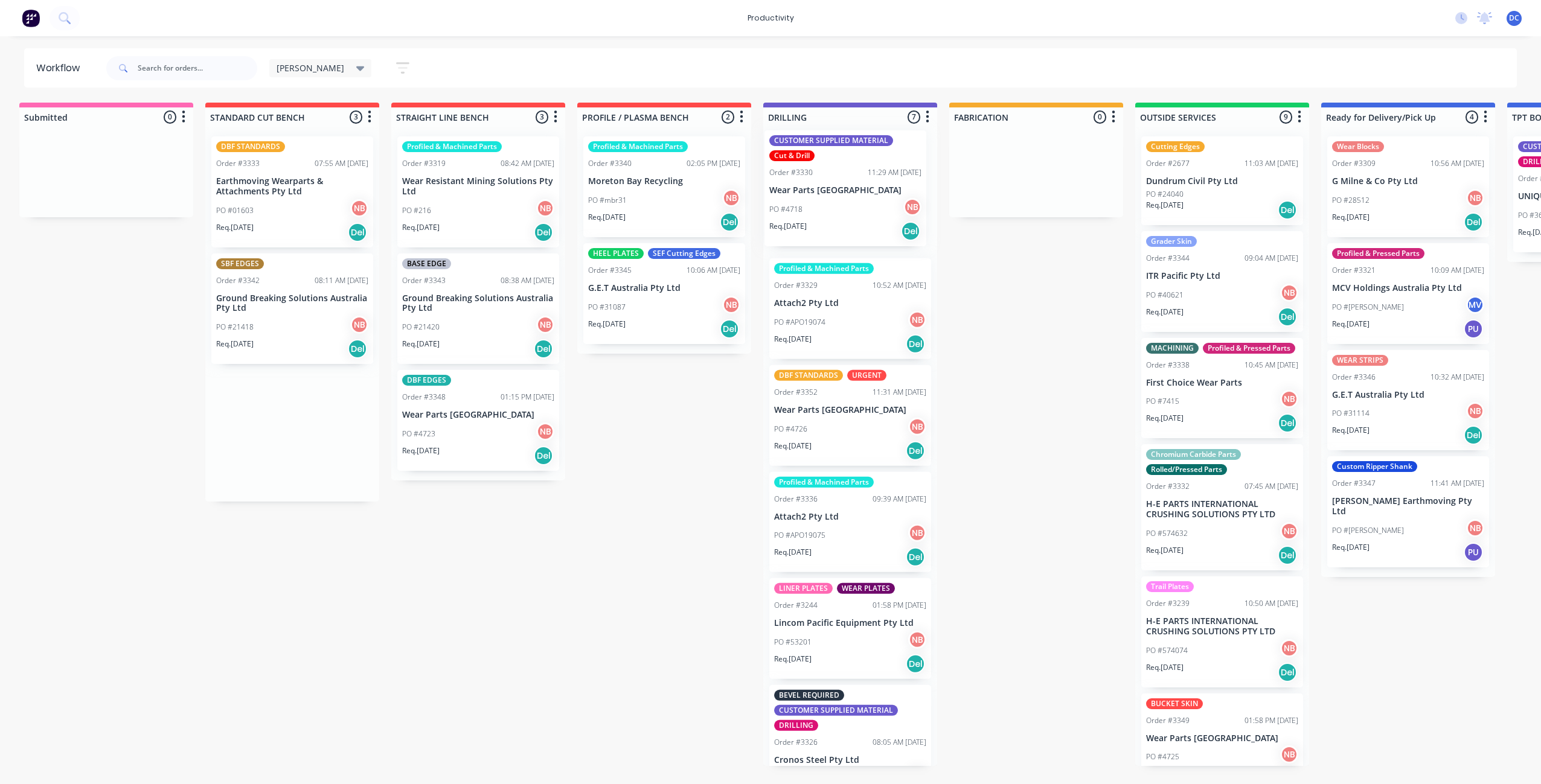
drag, startPoint x: 277, startPoint y: 183, endPoint x: 843, endPoint y: 177, distance: 566.0
click at [843, 177] on div "Submitted 0 Sort By Created date Required date Order number Customer name Most …" at bounding box center [991, 434] width 2014 height 663
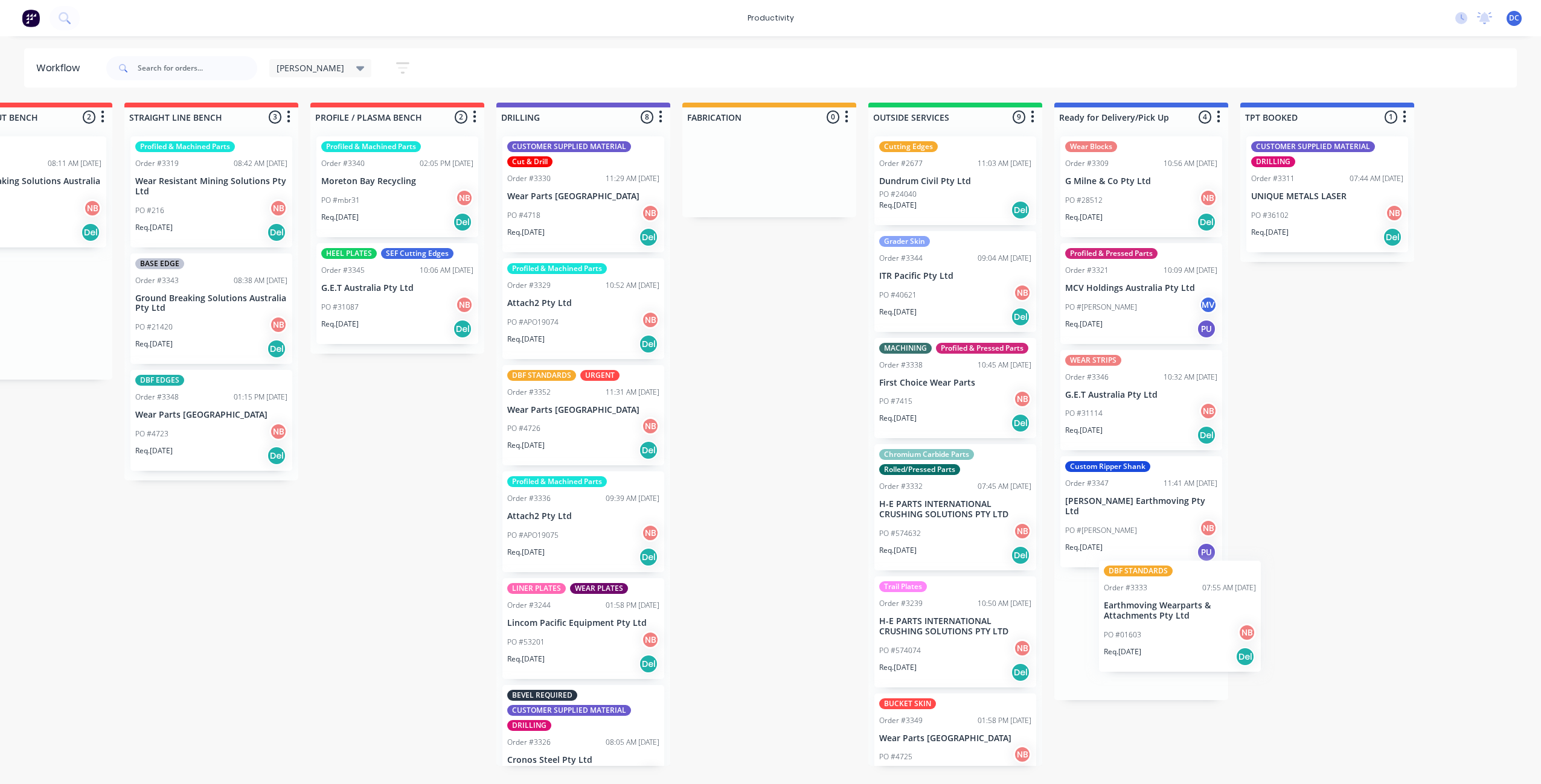
scroll to position [0, 277]
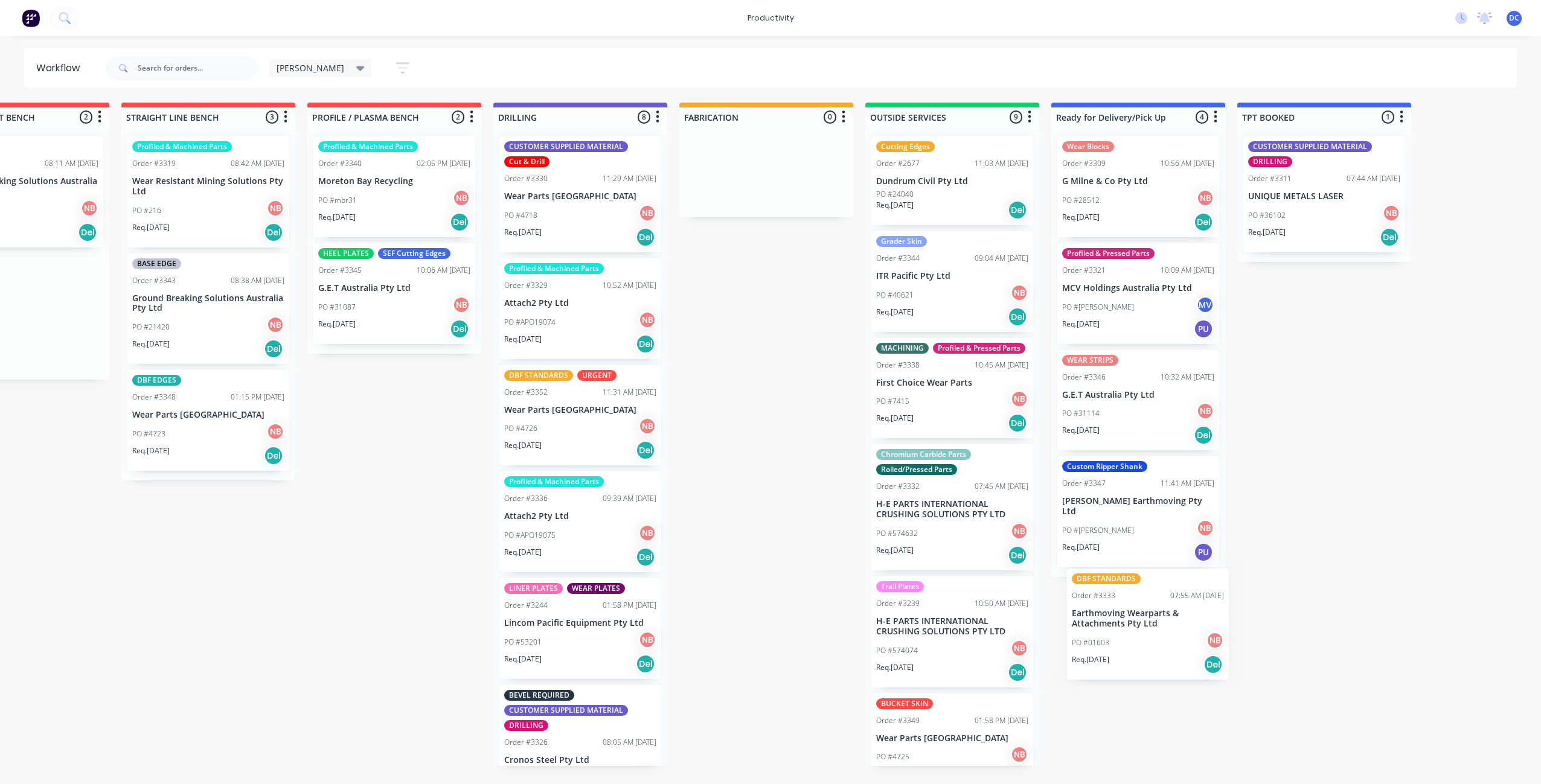
drag, startPoint x: 300, startPoint y: 197, endPoint x: 1160, endPoint y: 627, distance: 961.5
click at [1161, 629] on div "Submitted 0 Sort By Created date Required date Order number Customer name Most …" at bounding box center [721, 434] width 2014 height 663
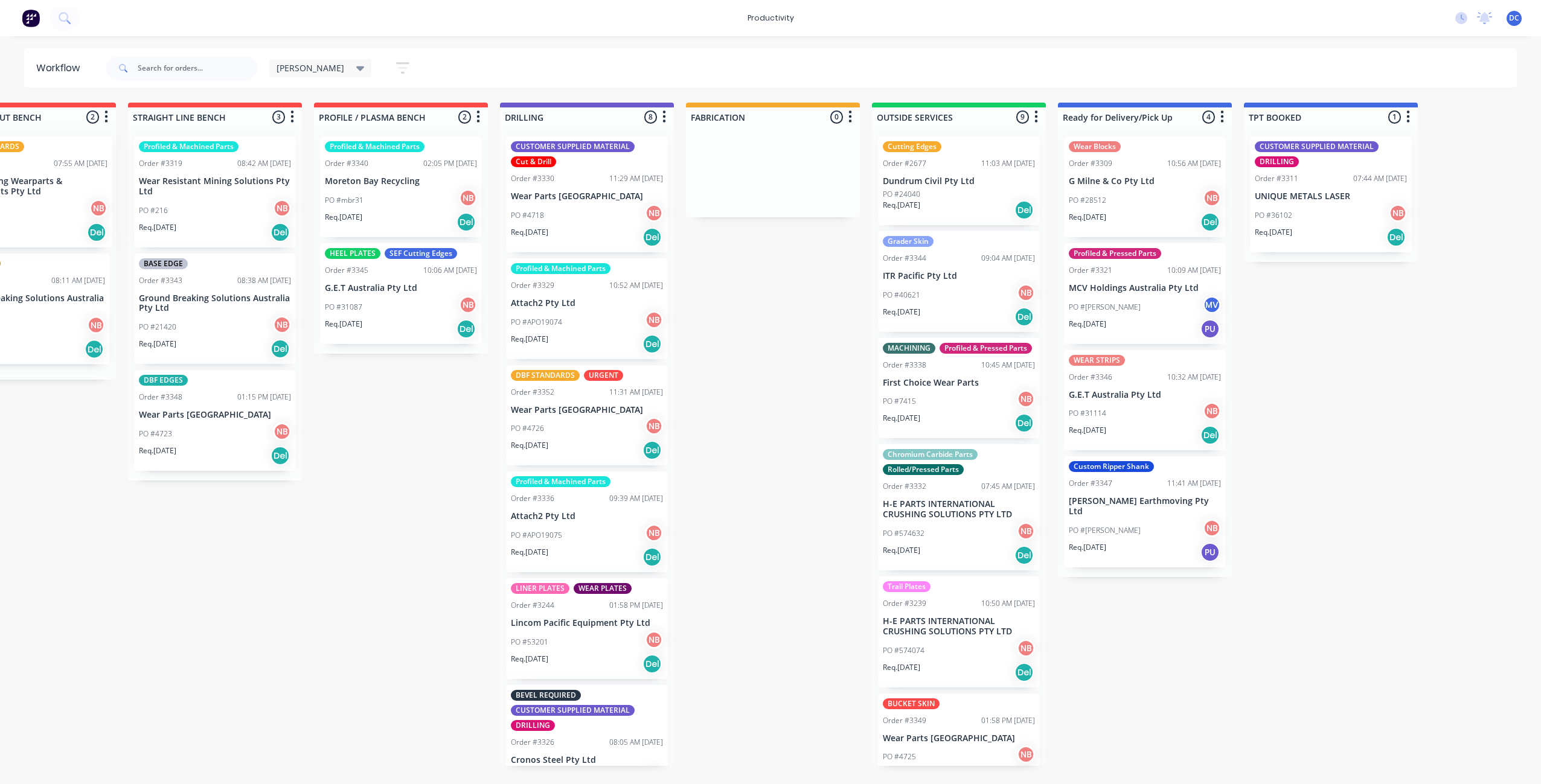
scroll to position [0, 269]
drag, startPoint x: 34, startPoint y: 192, endPoint x: 1161, endPoint y: 608, distance: 1201.3
click at [1161, 608] on div "Submitted 0 Sort By Created date Required date Order number Customer name Most …" at bounding box center [729, 434] width 2014 height 663
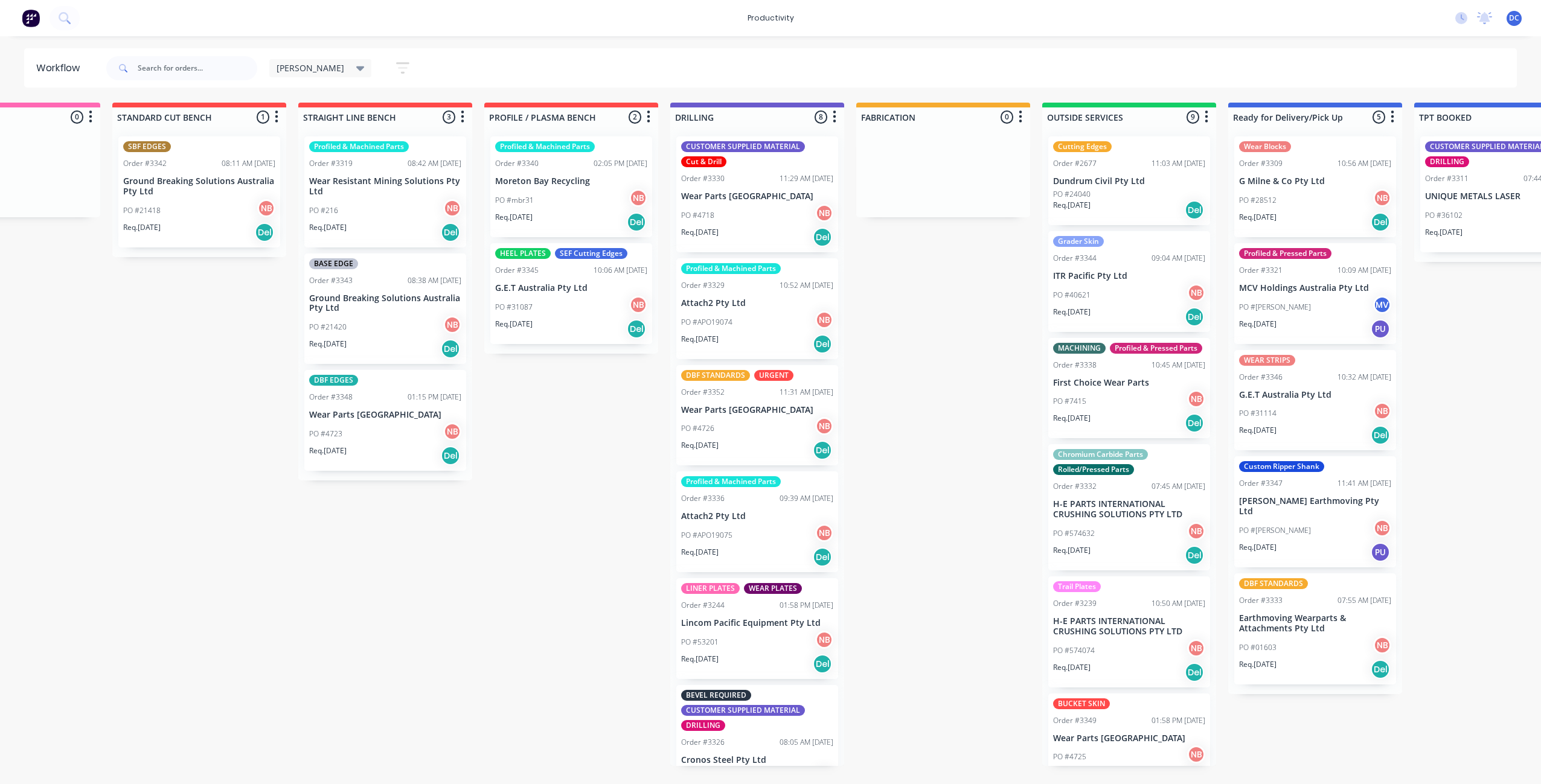
scroll to position [0, 0]
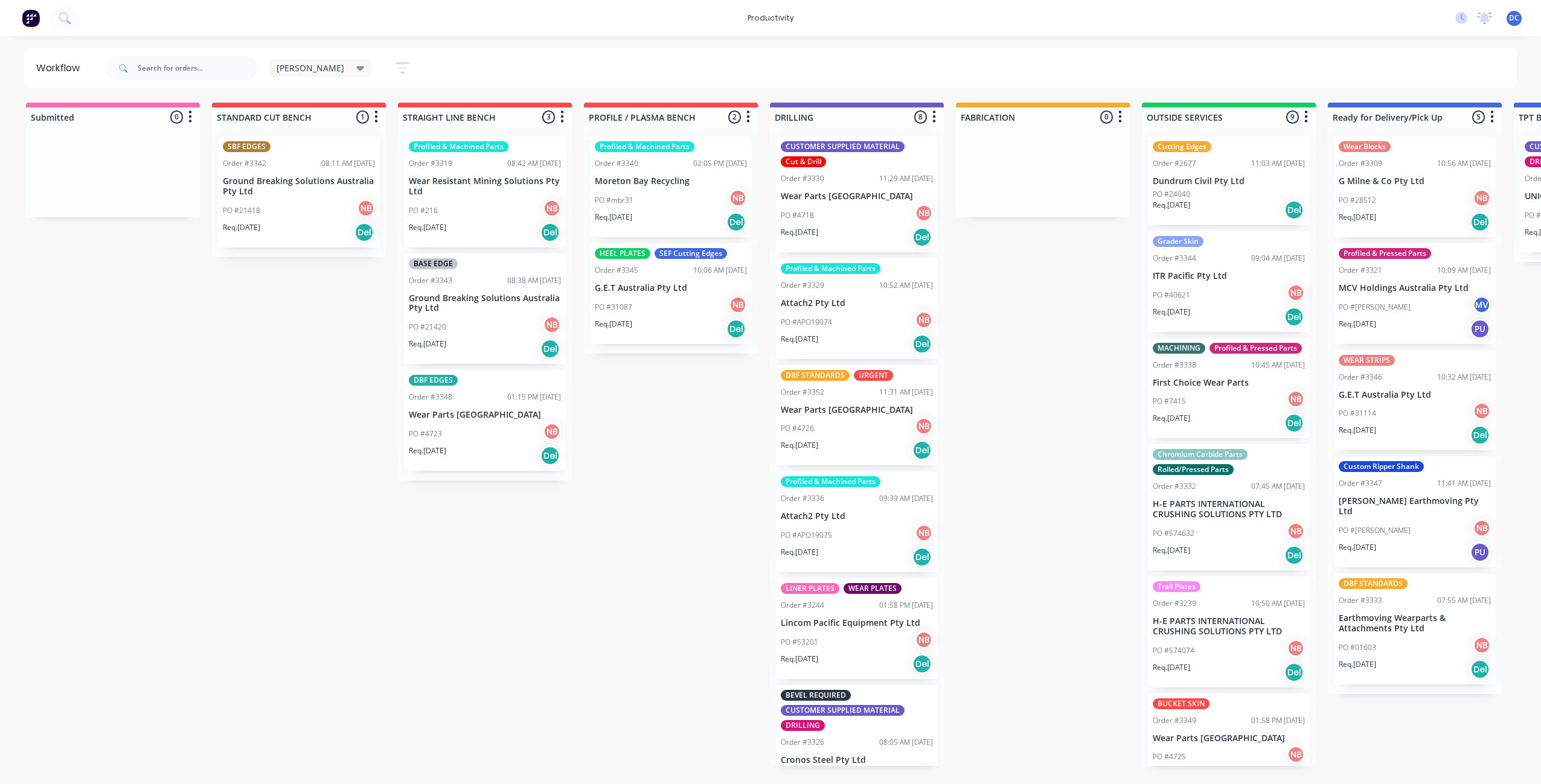
click at [290, 234] on div "Req. [DATE] Del" at bounding box center [299, 232] width 152 height 20
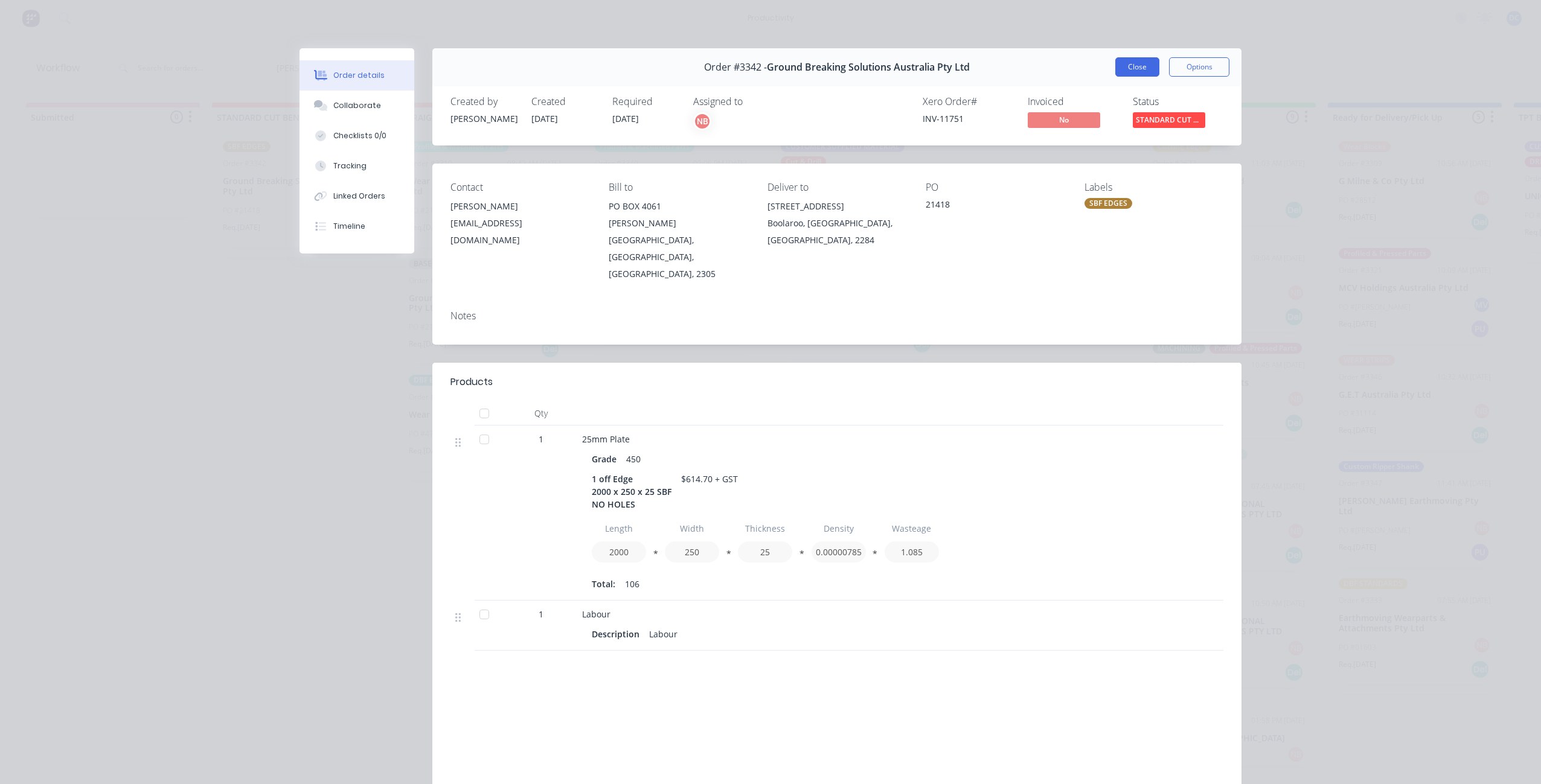
click at [1138, 64] on button "Close" at bounding box center [1137, 67] width 44 height 20
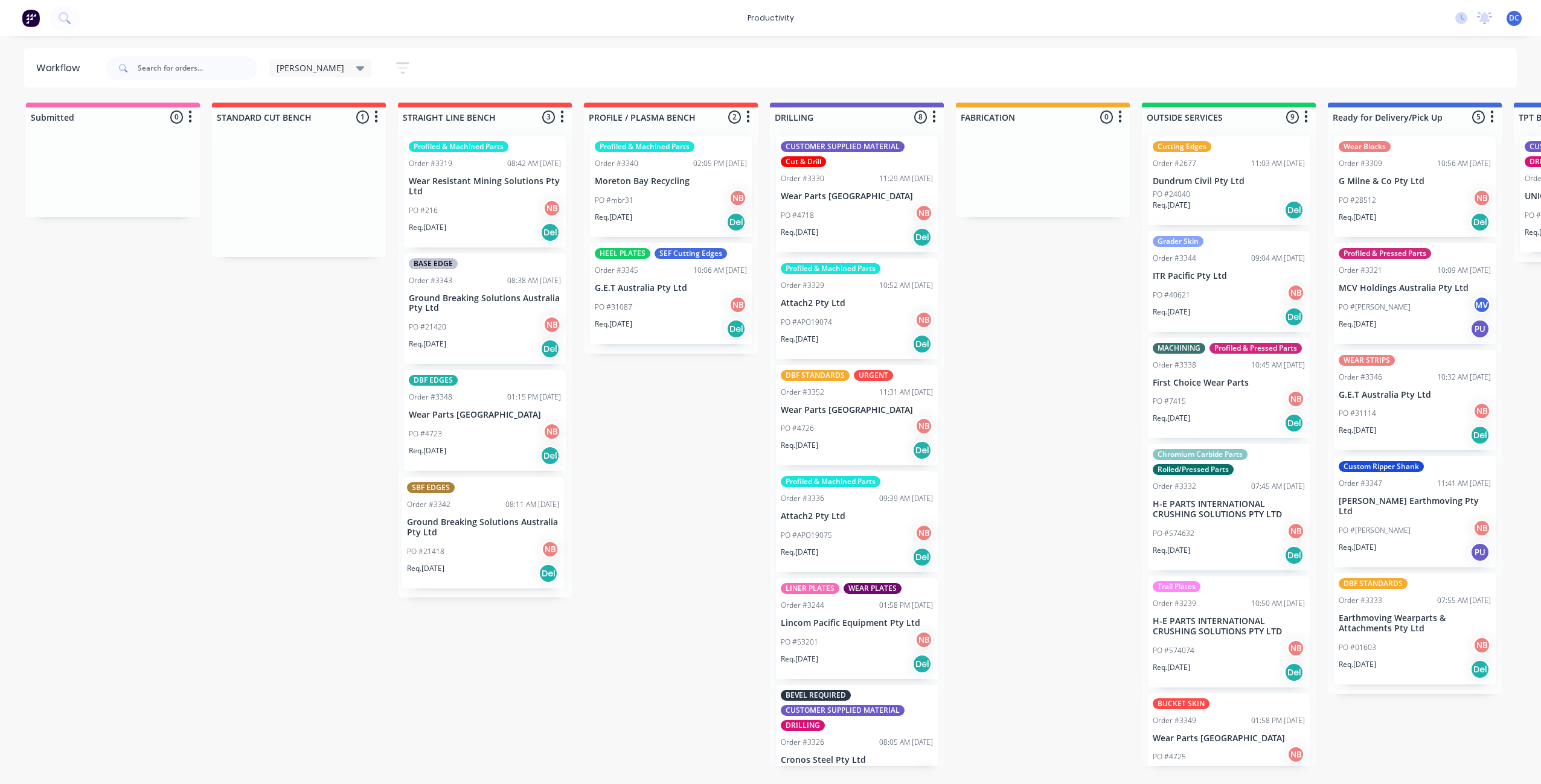
drag, startPoint x: 322, startPoint y: 209, endPoint x: 508, endPoint y: 554, distance: 391.9
click at [508, 554] on div "Submitted 0 Sort By Created date Required date Order number Customer name Most …" at bounding box center [998, 434] width 2014 height 663
click at [478, 343] on div "Req. [DATE] Del" at bounding box center [485, 349] width 152 height 20
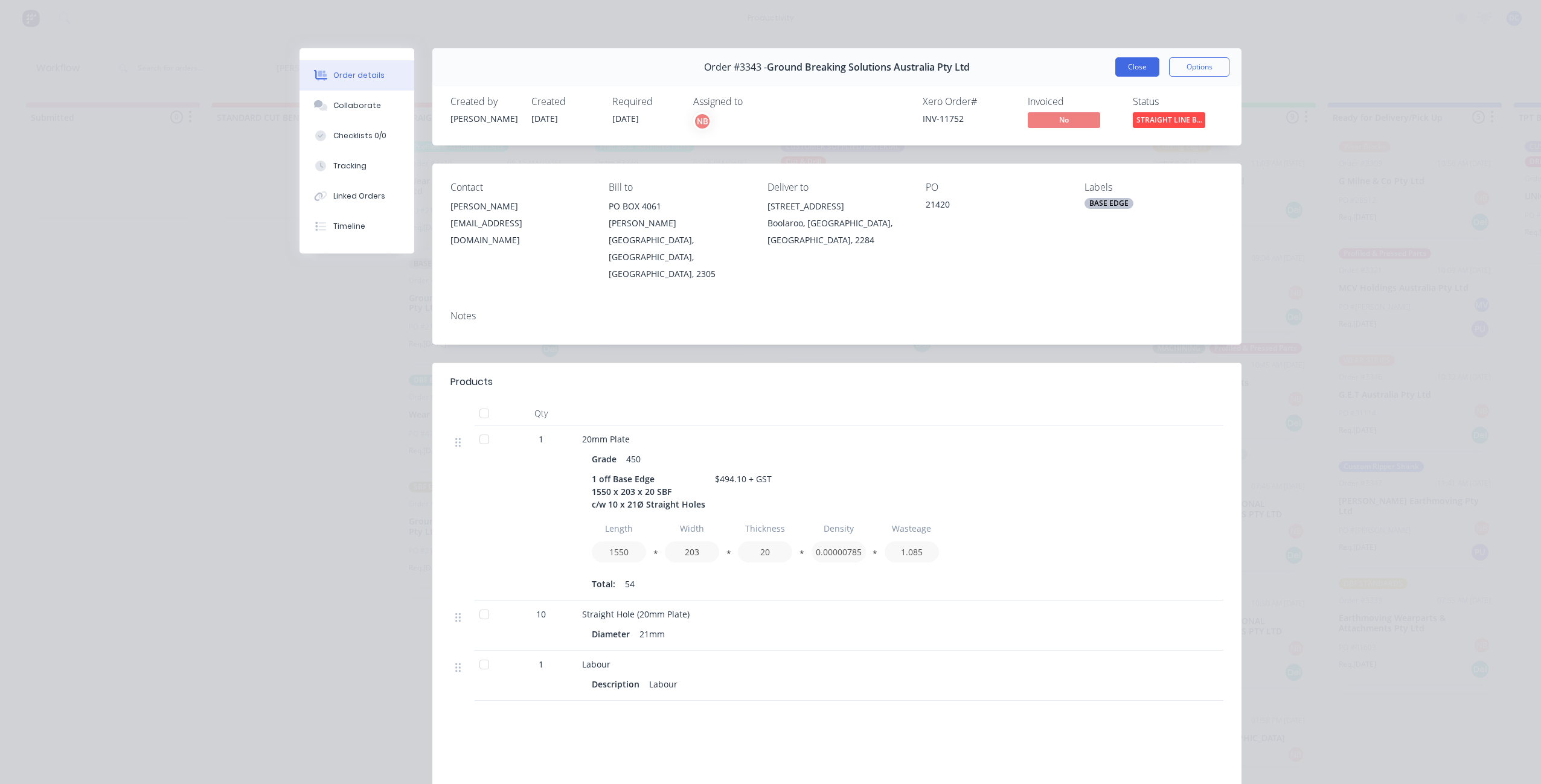
click at [1132, 64] on button "Close" at bounding box center [1137, 67] width 44 height 20
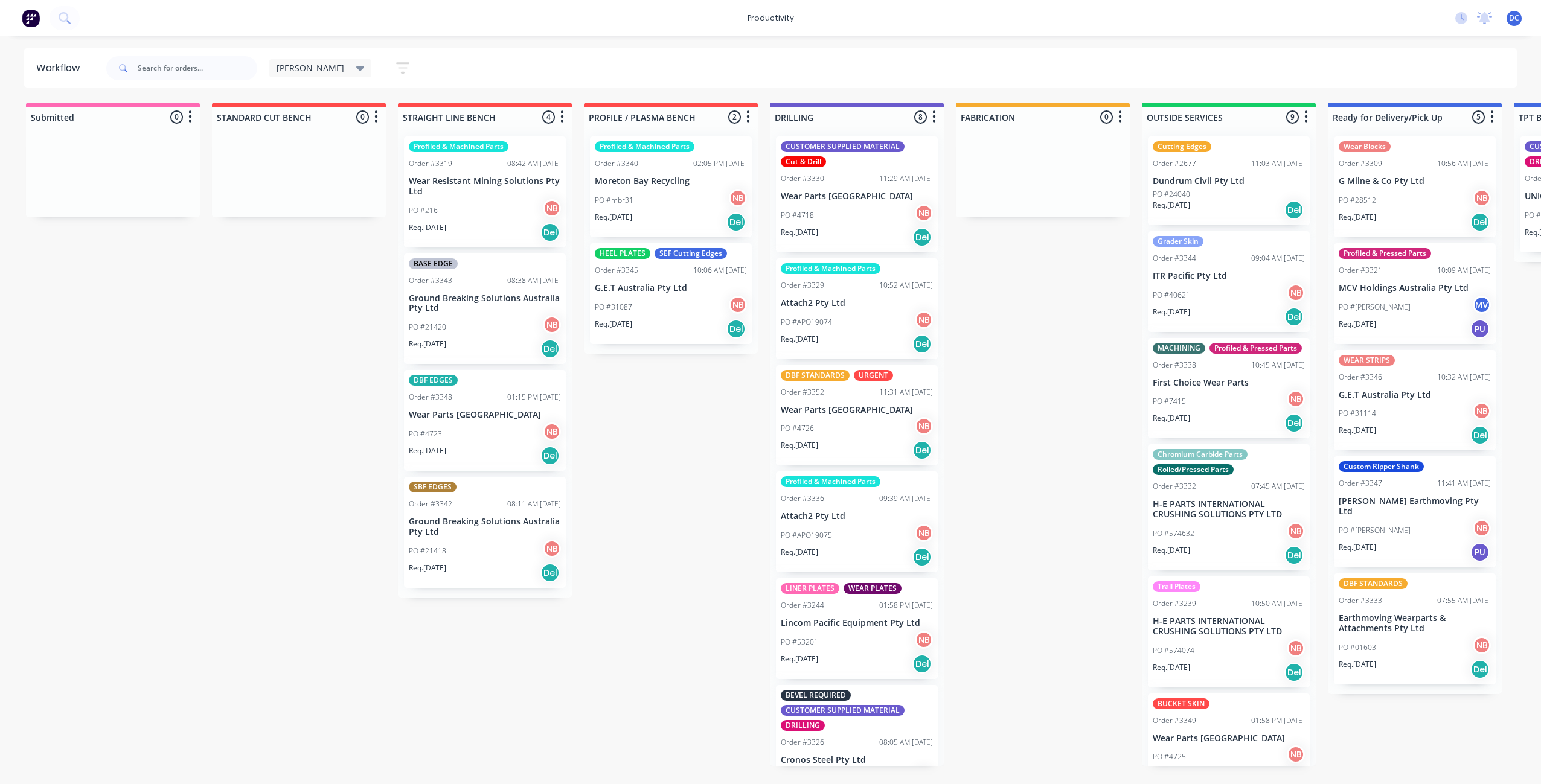
click at [678, 326] on div "Req. [DATE] Del" at bounding box center [671, 329] width 152 height 20
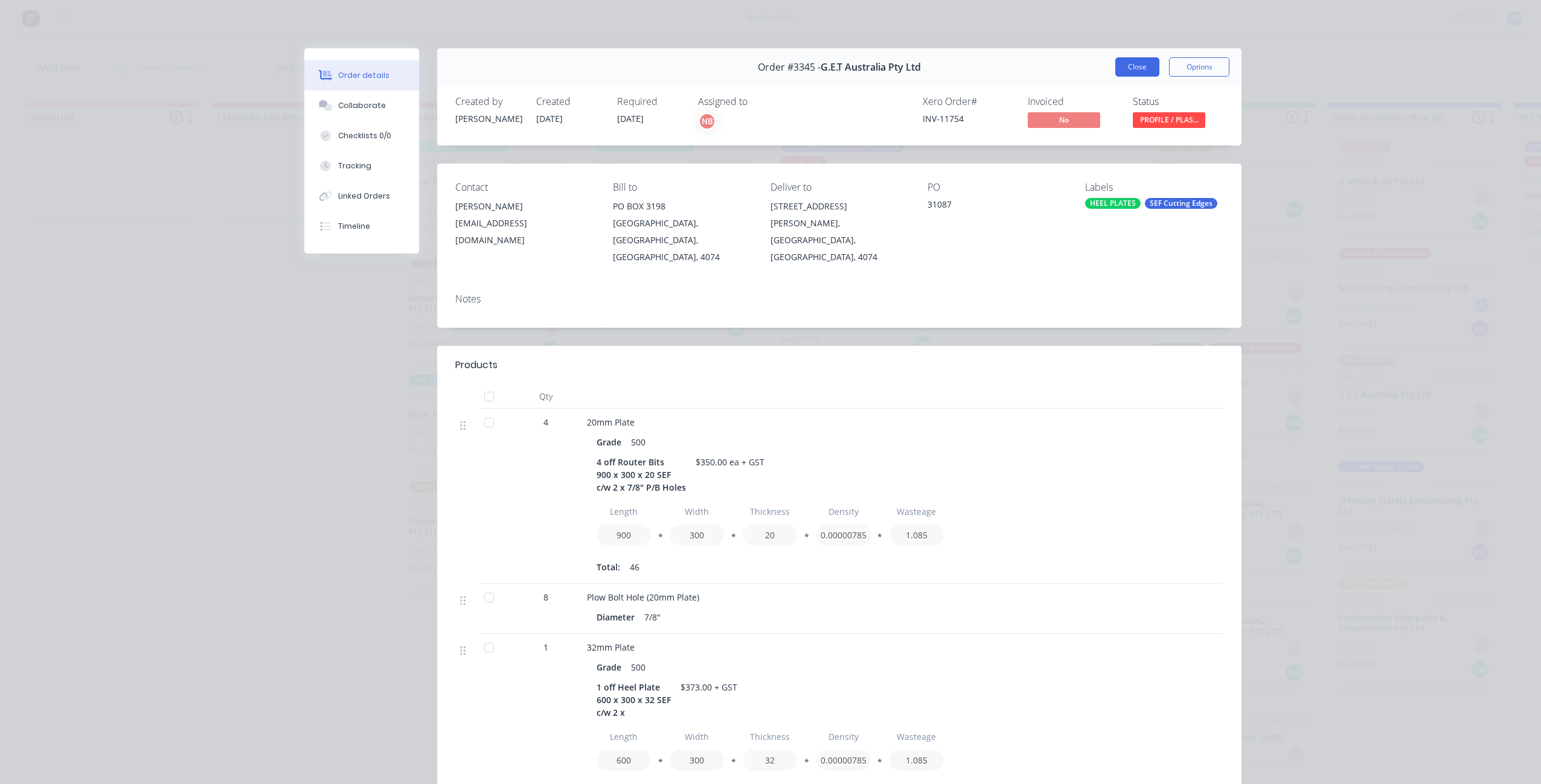
click at [1140, 64] on button "Close" at bounding box center [1137, 67] width 44 height 20
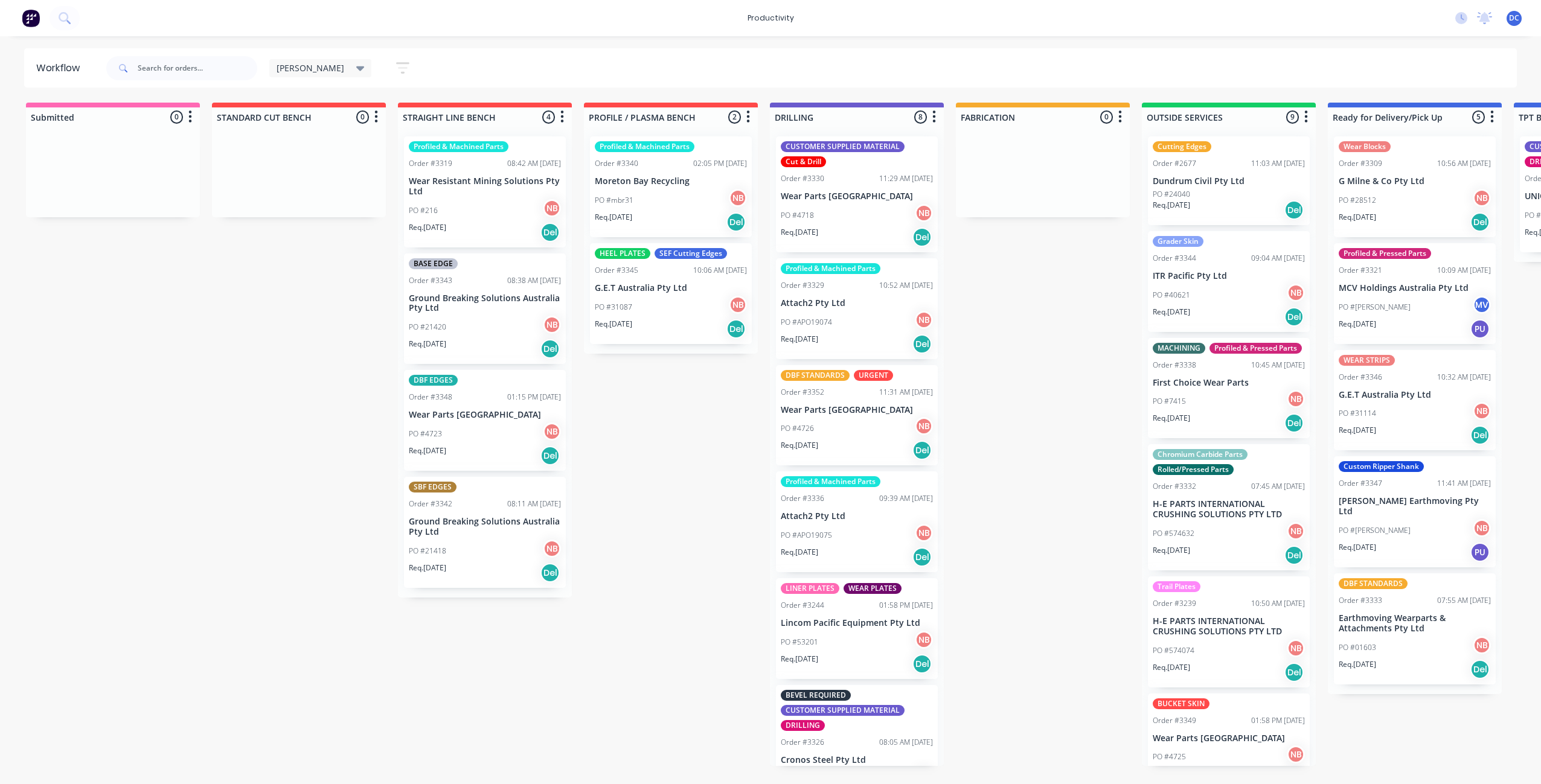
click at [674, 212] on div "Req. [DATE] Del" at bounding box center [671, 222] width 152 height 20
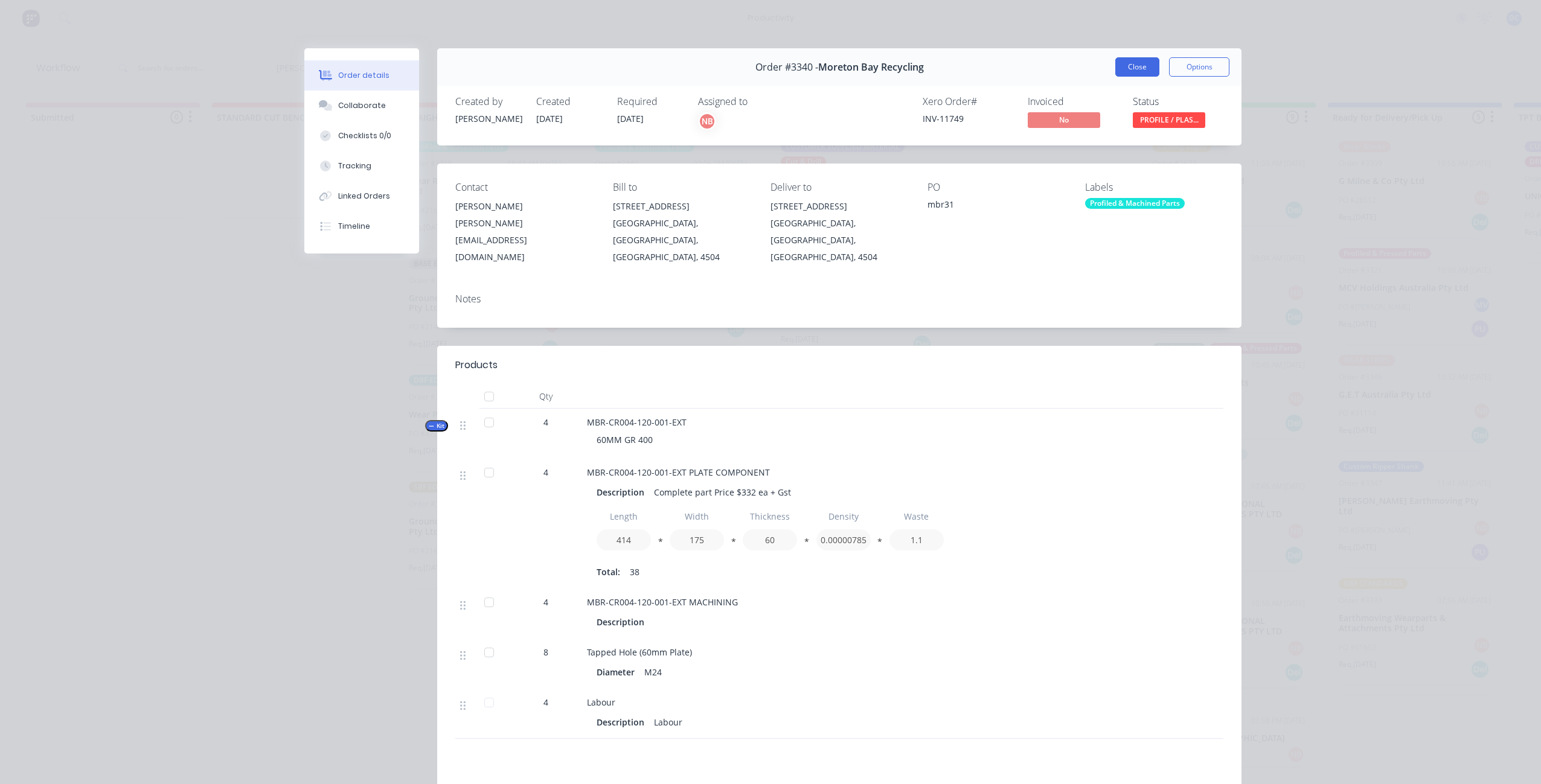
click at [1119, 67] on button "Close" at bounding box center [1137, 67] width 44 height 20
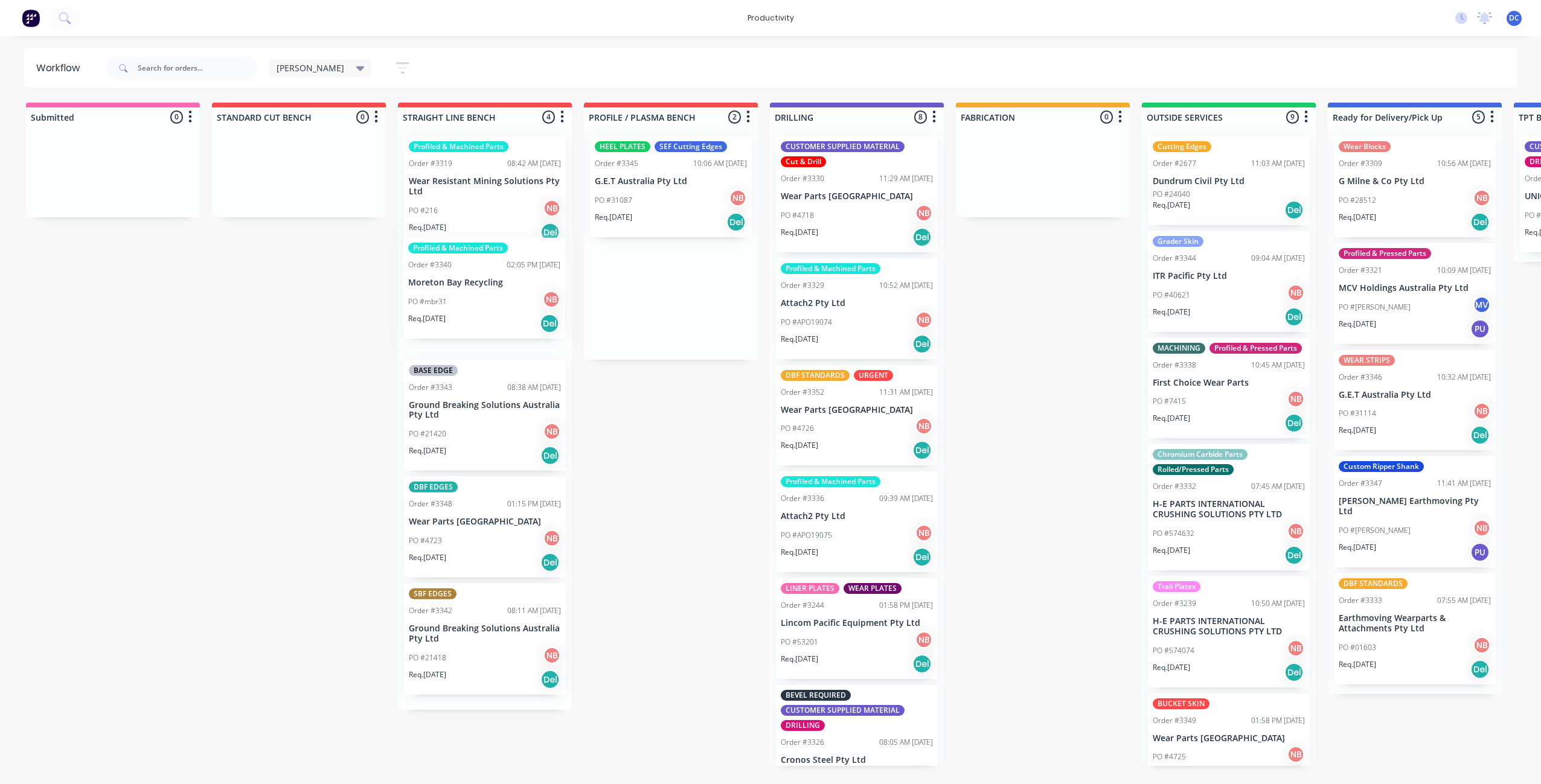
drag, startPoint x: 686, startPoint y: 204, endPoint x: 496, endPoint y: 308, distance: 216.6
click at [496, 308] on div "Submitted 0 Sort By Created date Required date Order number Customer name Most …" at bounding box center [998, 434] width 2014 height 663
click at [496, 550] on div "PO #4723 NB" at bounding box center [485, 540] width 152 height 23
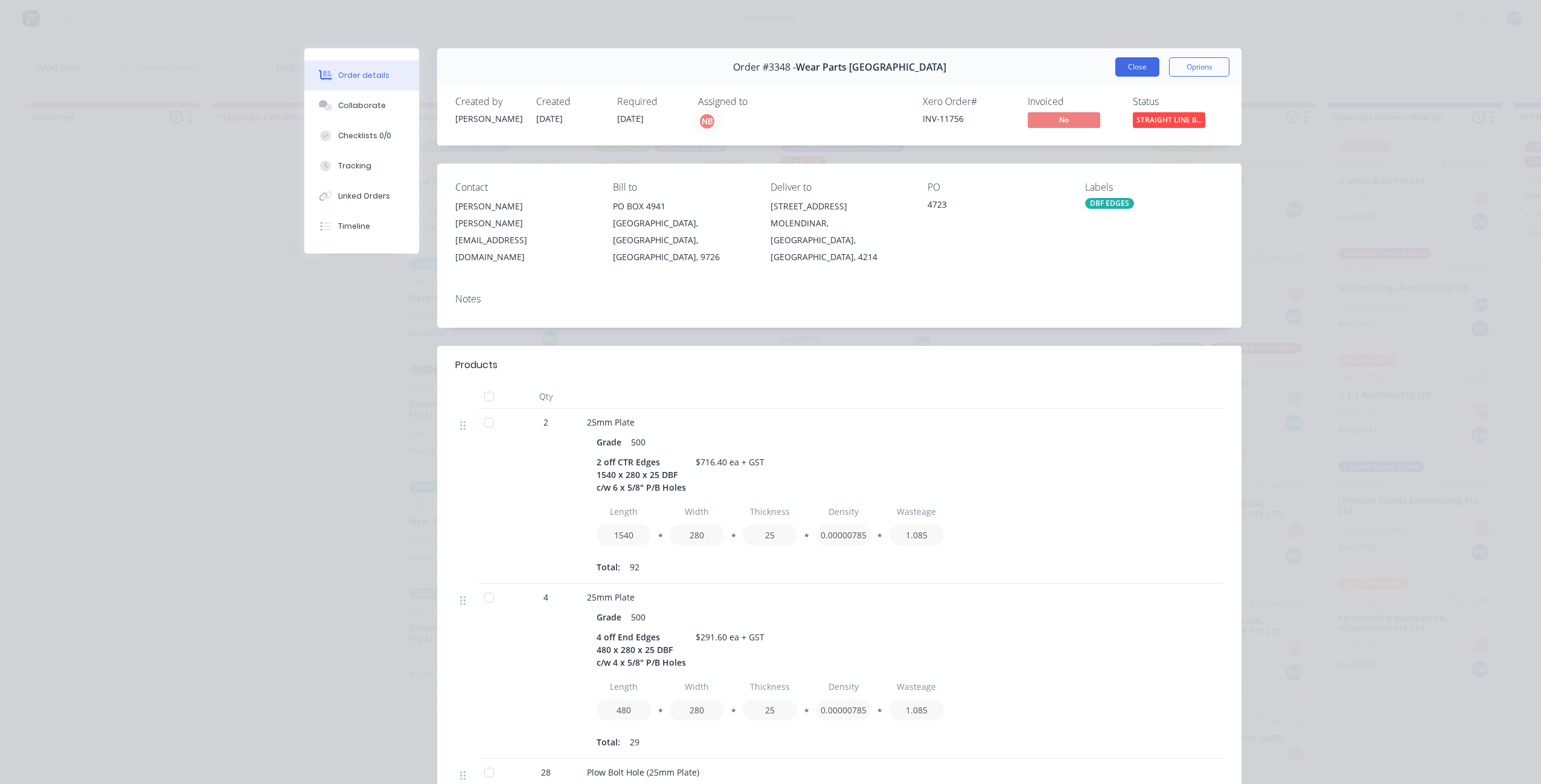
click at [1148, 69] on button "Close" at bounding box center [1137, 67] width 44 height 20
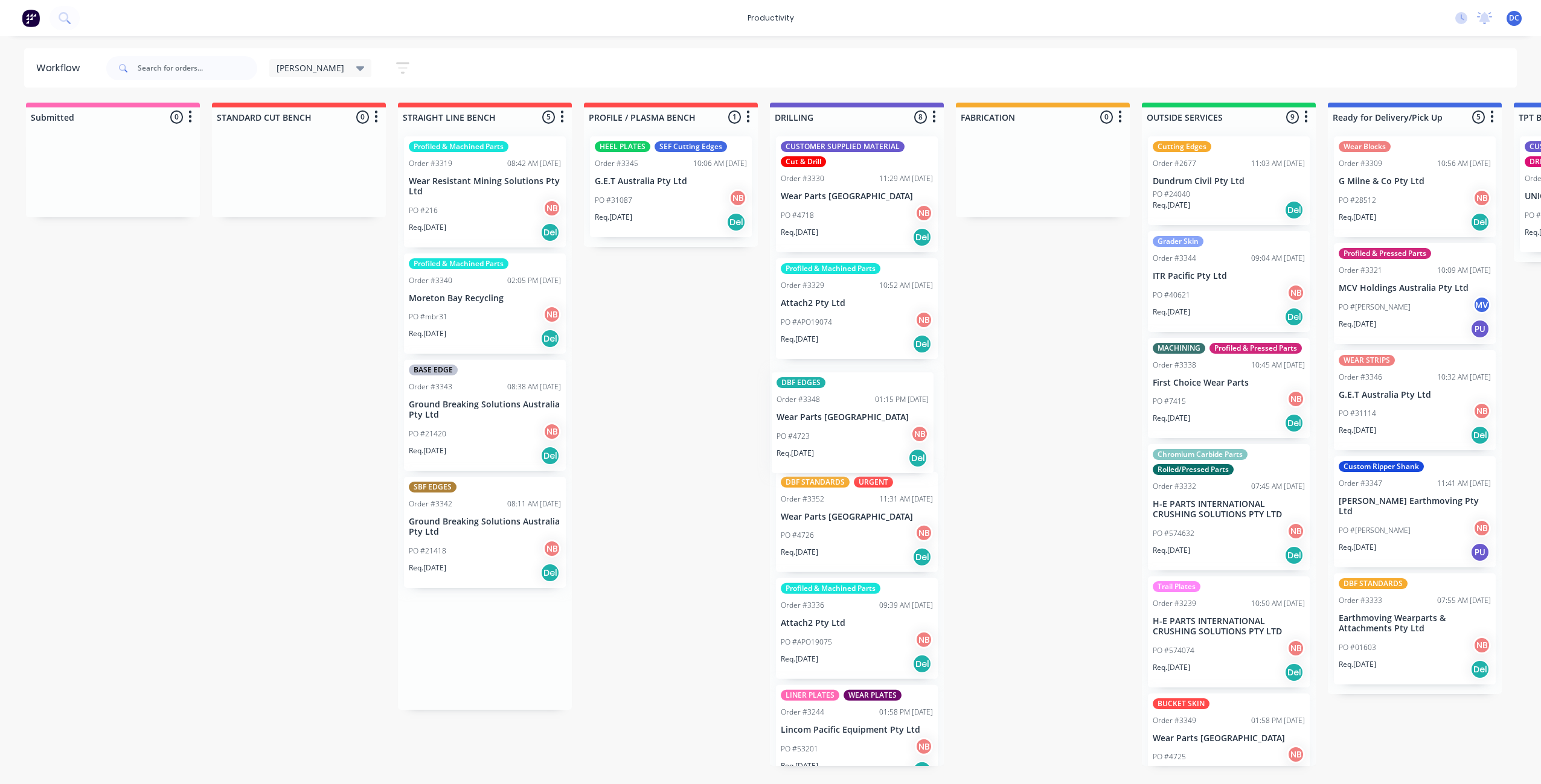
drag, startPoint x: 445, startPoint y: 548, endPoint x: 815, endPoint y: 444, distance: 384.3
click at [815, 444] on div "Submitted 0 Sort By Created date Required date Order number Customer name Most …" at bounding box center [998, 434] width 2014 height 663
click at [477, 581] on div "Req. [DATE] Del" at bounding box center [485, 573] width 152 height 20
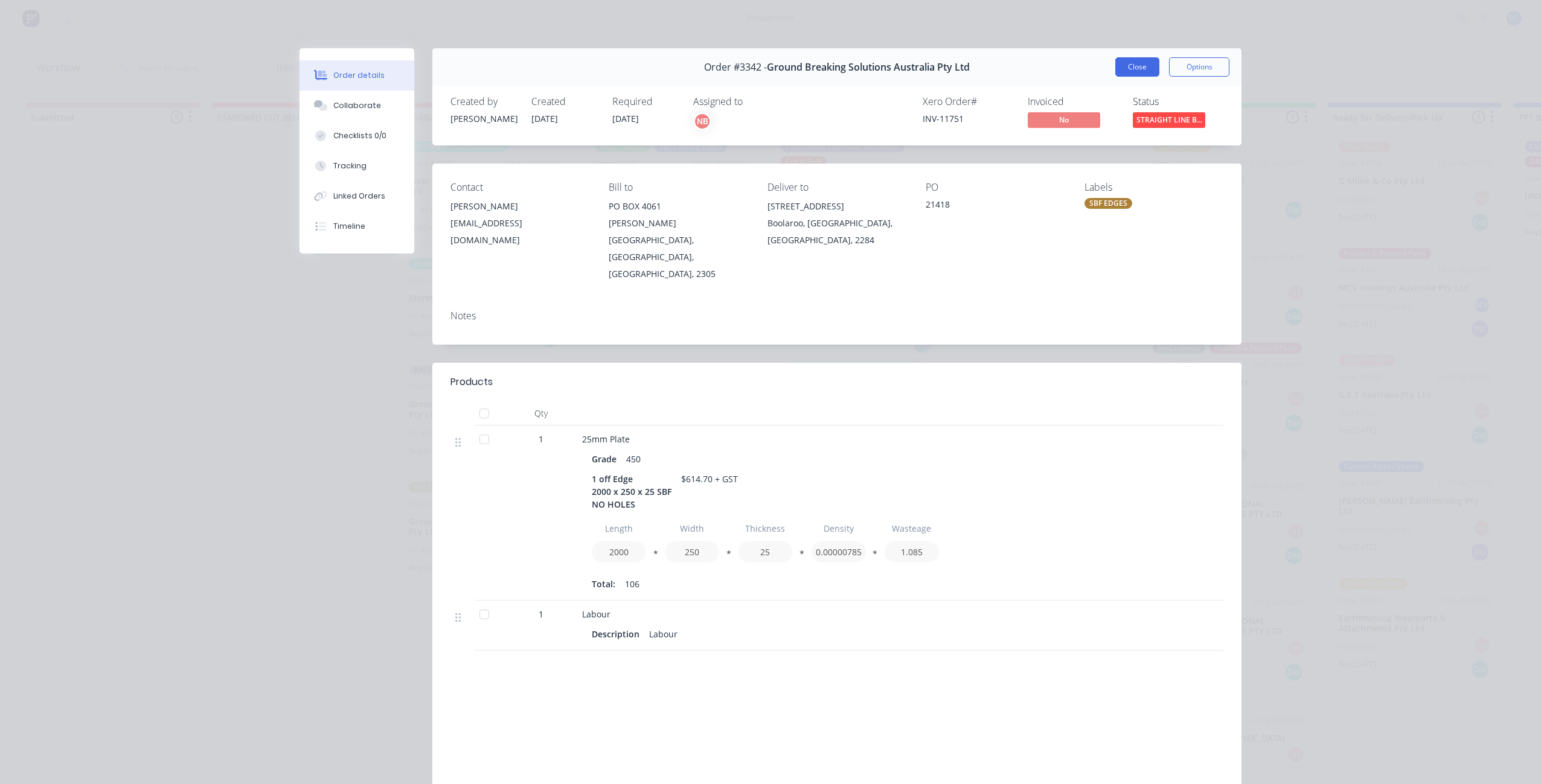
click at [1118, 63] on button "Close" at bounding box center [1137, 67] width 44 height 20
